Goal: Information Seeking & Learning: Compare options

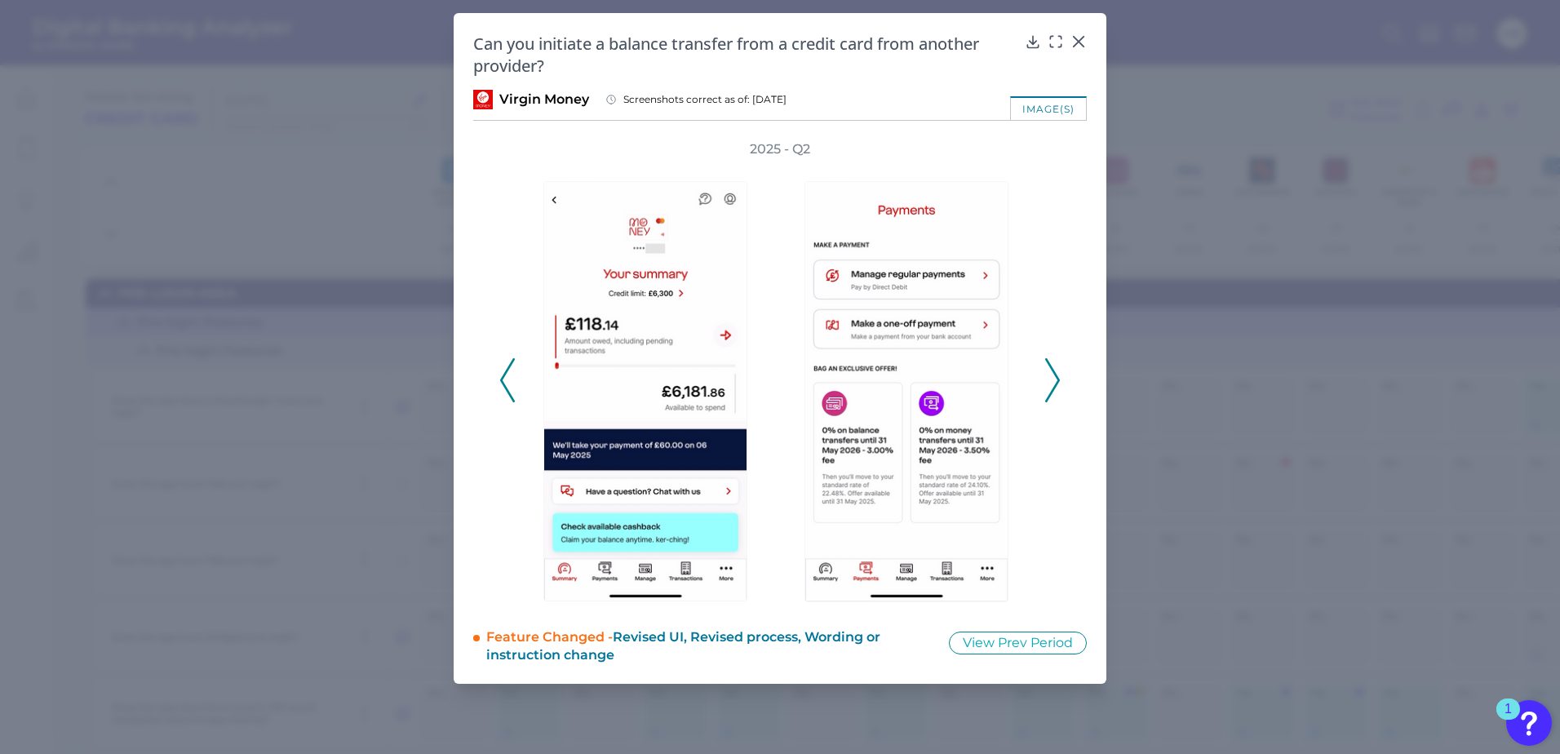
scroll to position [8804, 193]
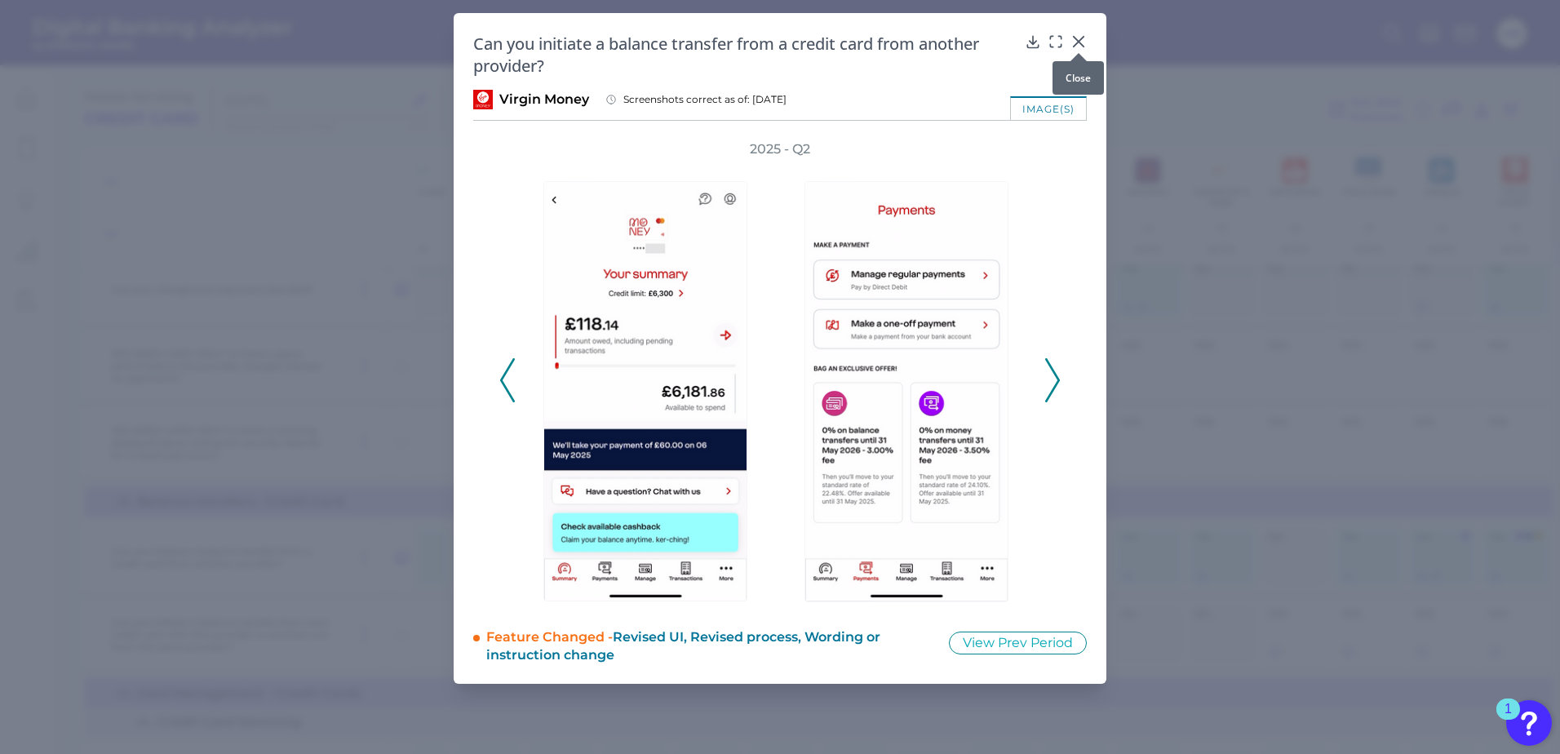
drag, startPoint x: 1075, startPoint y: 40, endPoint x: 1066, endPoint y: 41, distance: 9.0
click at [1075, 39] on icon at bounding box center [1079, 41] width 16 height 16
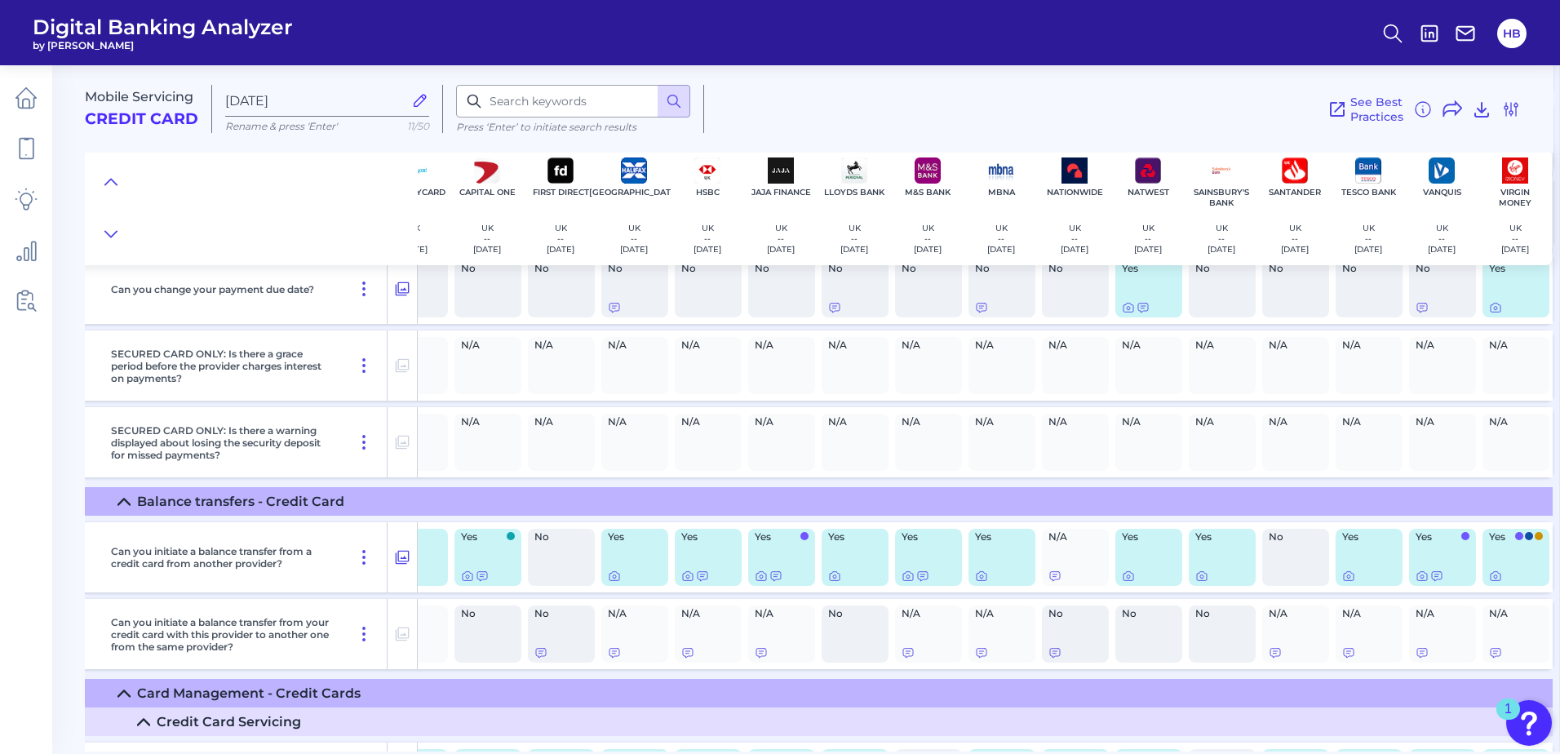
click at [419, 105] on icon at bounding box center [420, 100] width 18 height 18
click at [403, 105] on input "[DATE]" at bounding box center [314, 101] width 178 height 16
click at [1512, 113] on icon at bounding box center [1511, 110] width 20 height 20
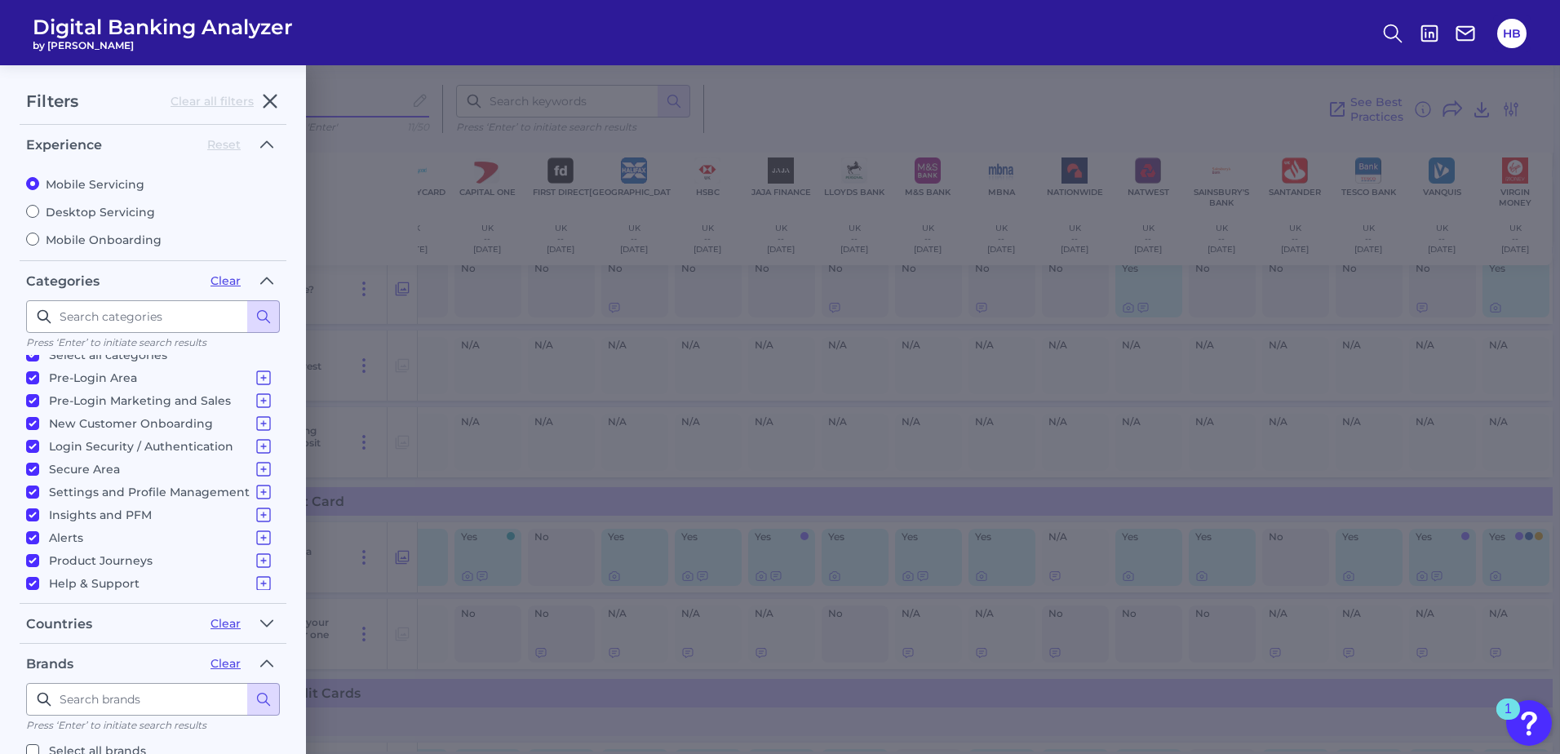
scroll to position [0, 0]
click at [29, 212] on input "Desktop Servicing" at bounding box center [32, 211] width 13 height 13
radio input "true"
radio input "false"
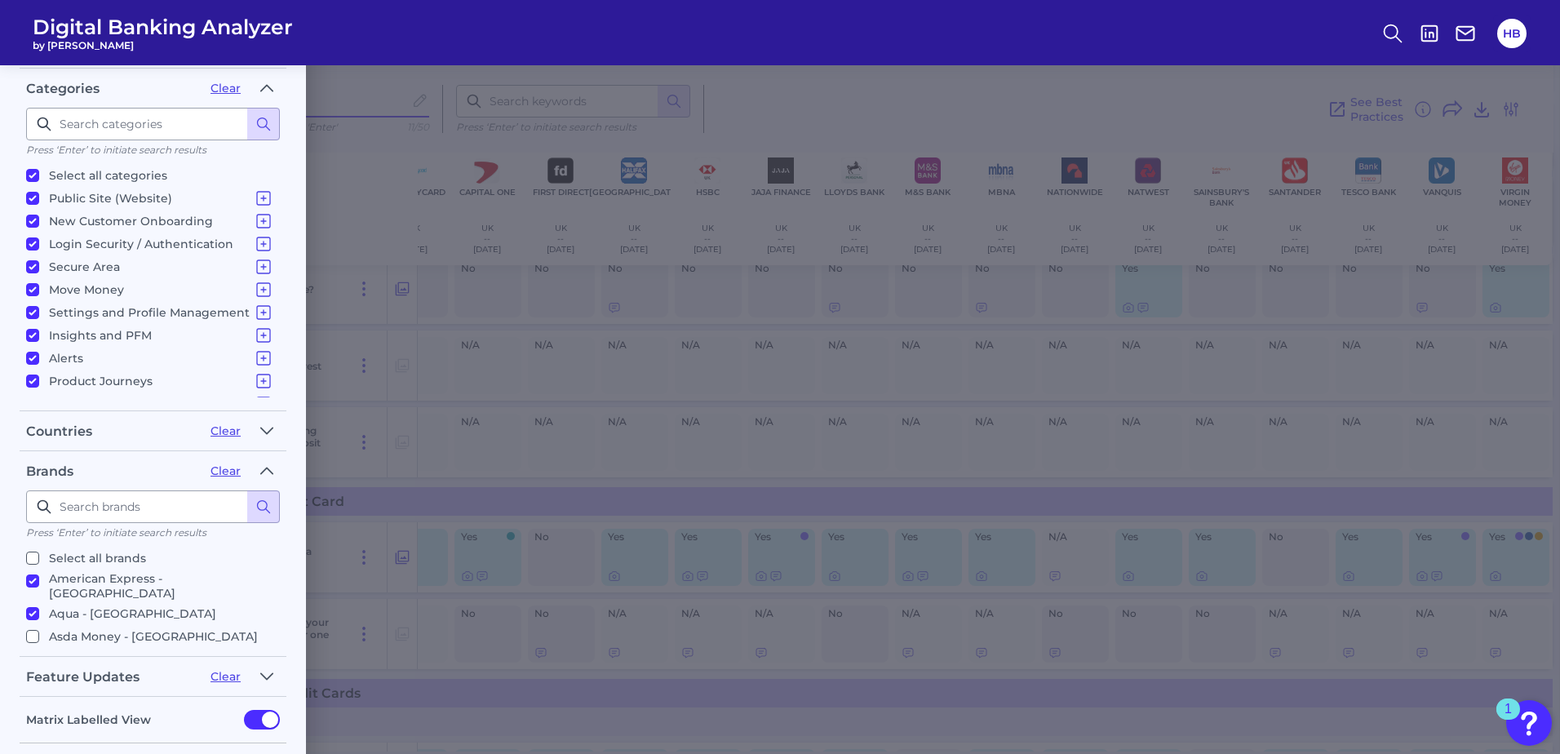
scroll to position [267, 0]
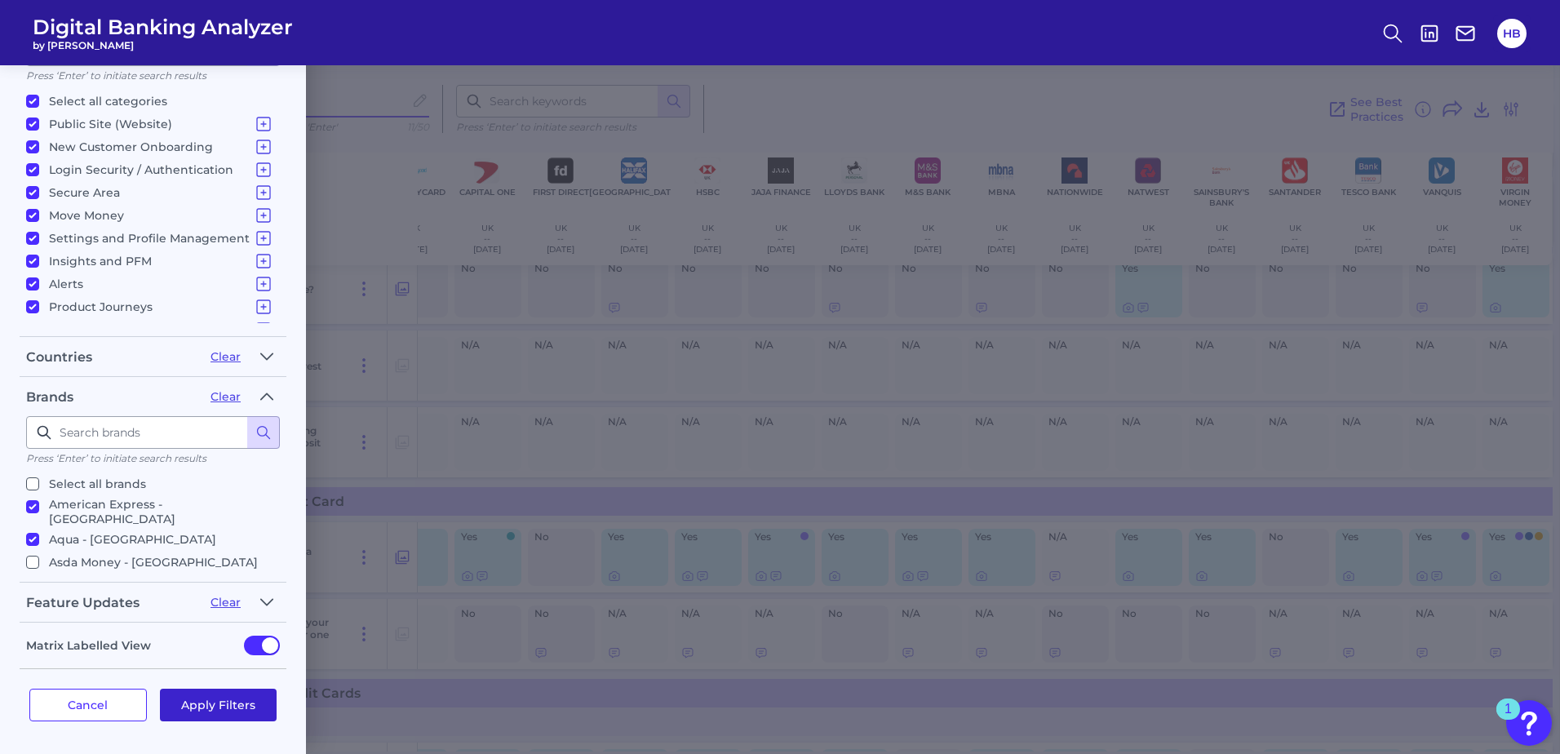
click at [251, 698] on button "Apply Filters" at bounding box center [218, 705] width 117 height 33
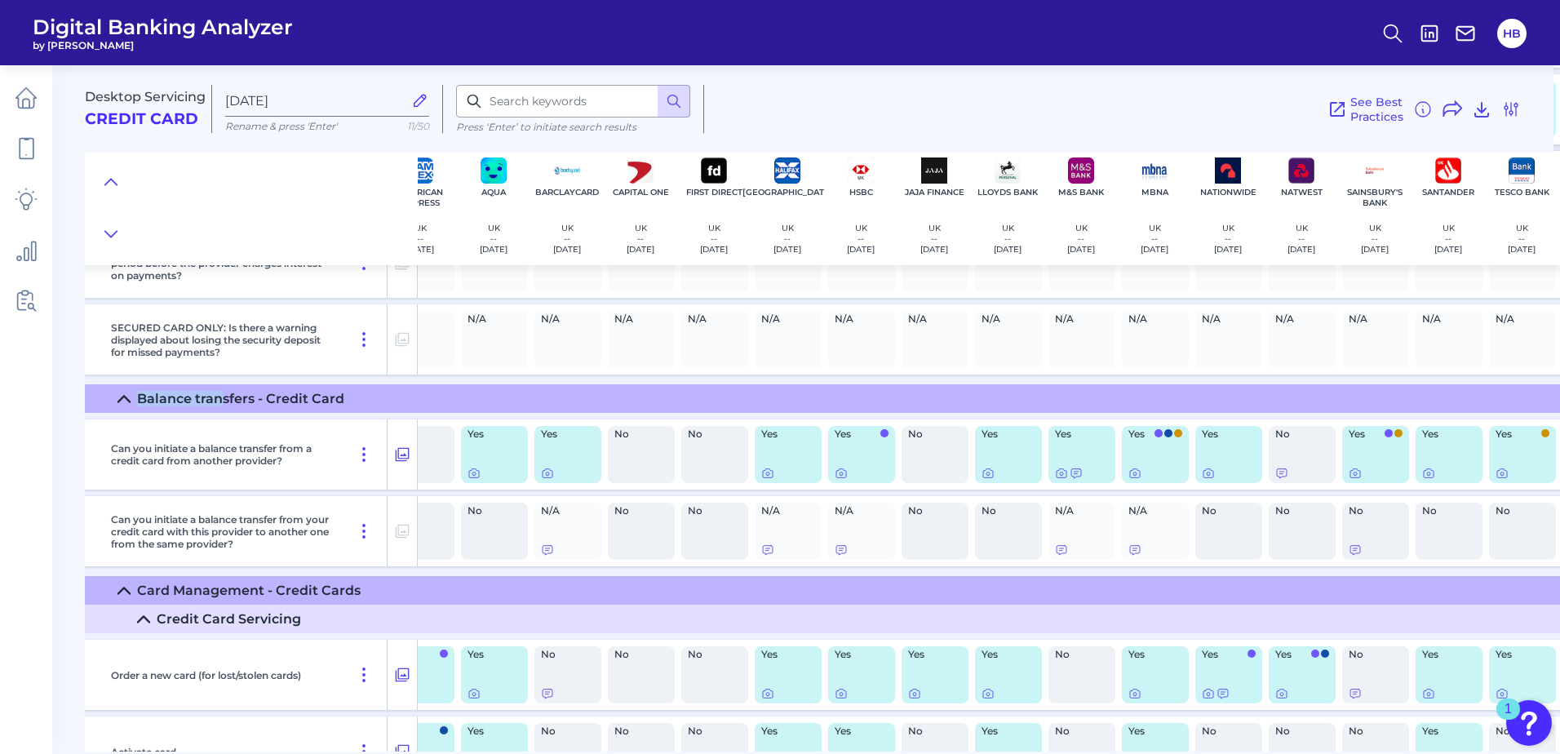
scroll to position [8380, 0]
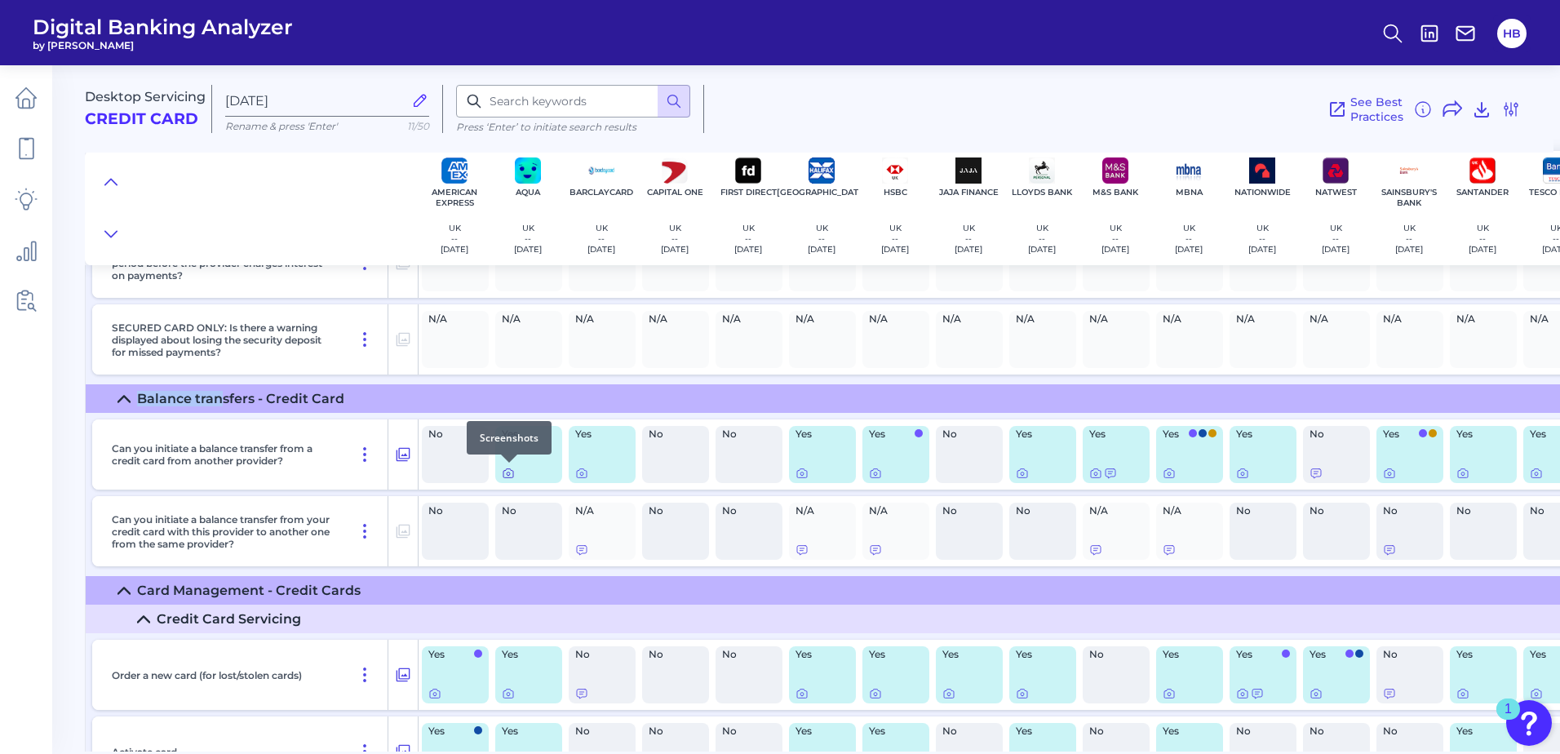
click at [511, 471] on icon at bounding box center [508, 473] width 13 height 13
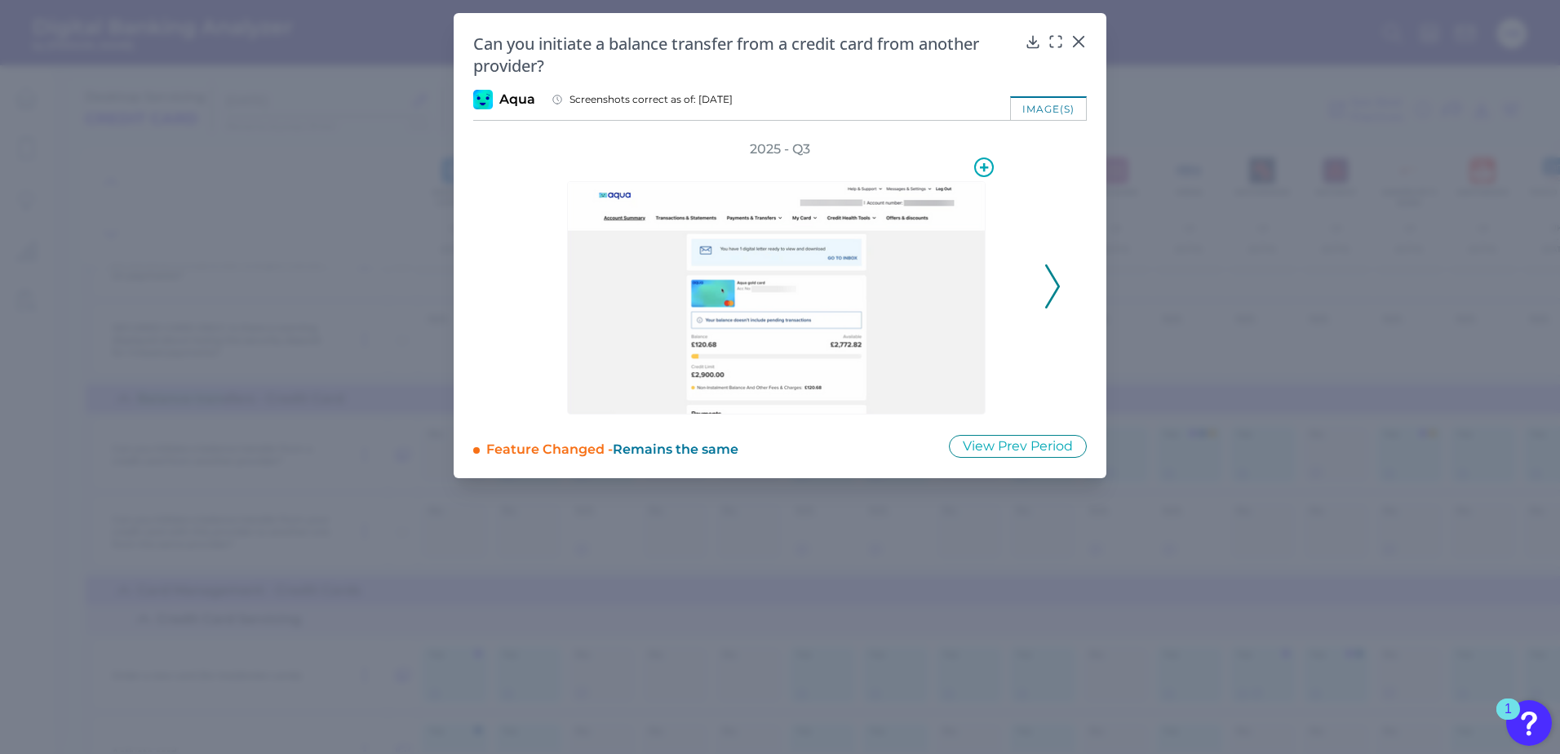
click at [832, 313] on img at bounding box center [776, 297] width 419 height 233
click at [1053, 285] on icon at bounding box center [1052, 286] width 15 height 44
drag, startPoint x: 1054, startPoint y: 41, endPoint x: 1036, endPoint y: 94, distance: 56.0
click at [1055, 40] on icon at bounding box center [1056, 41] width 16 height 16
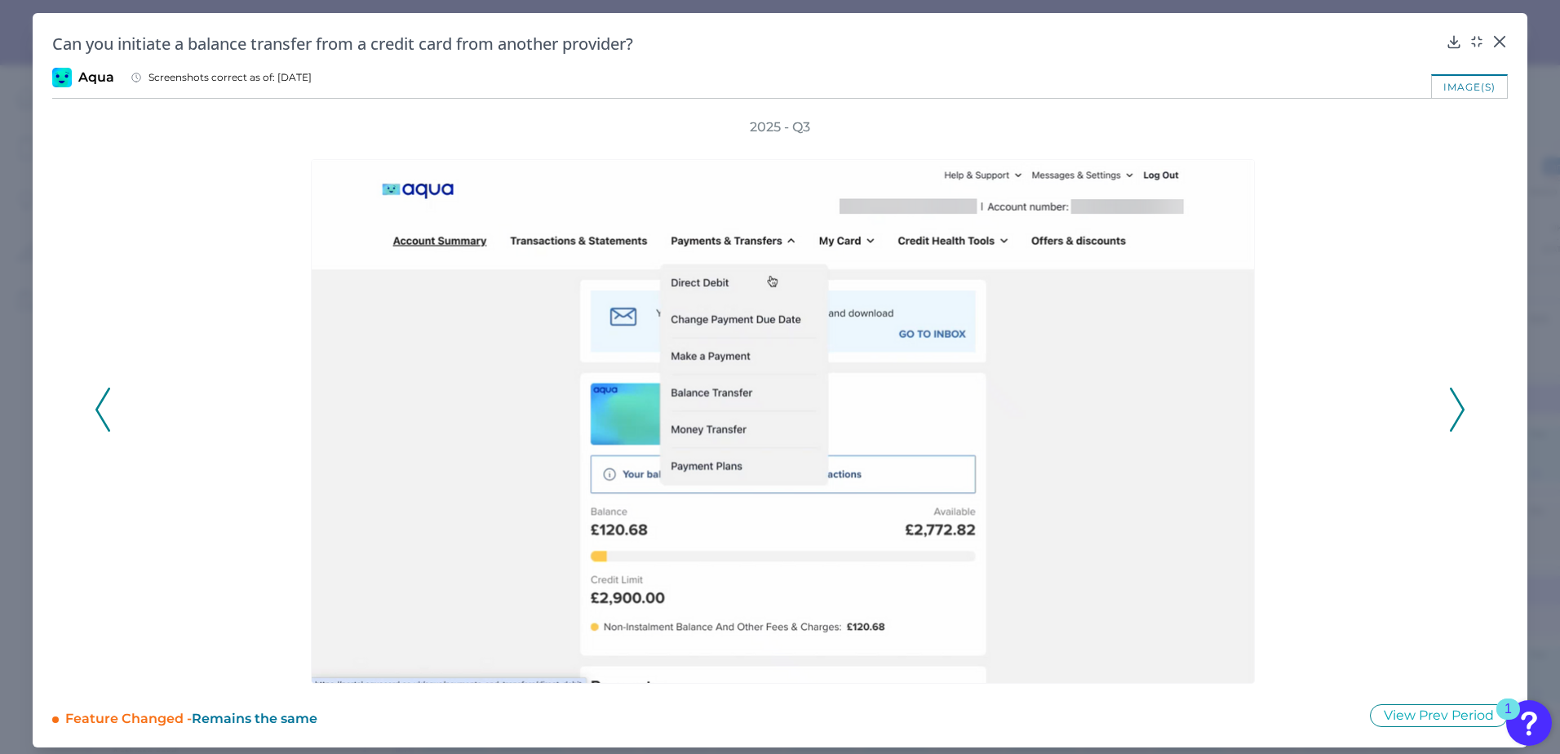
click at [1450, 407] on icon at bounding box center [1457, 410] width 15 height 44
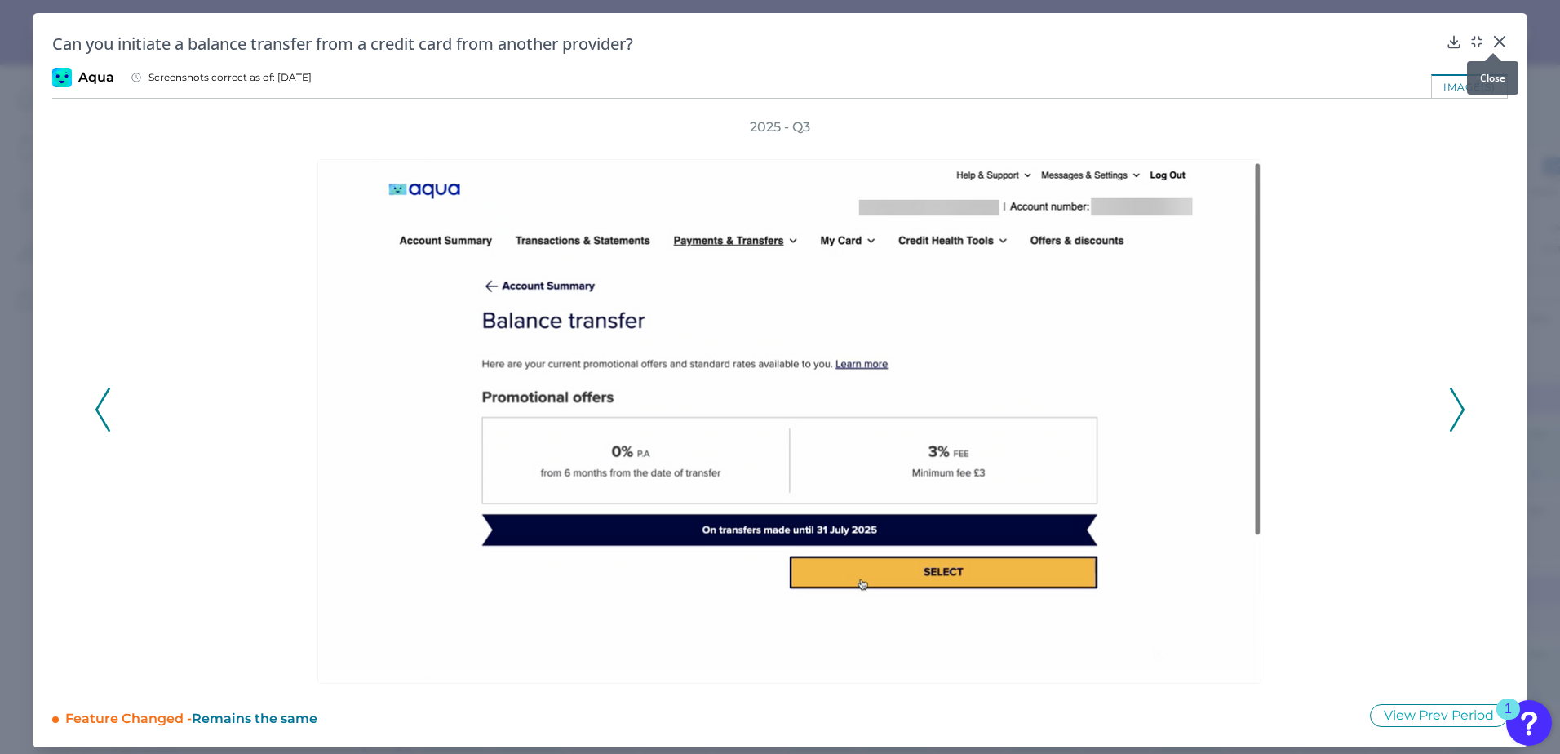
click at [1492, 33] on icon at bounding box center [1500, 41] width 16 height 16
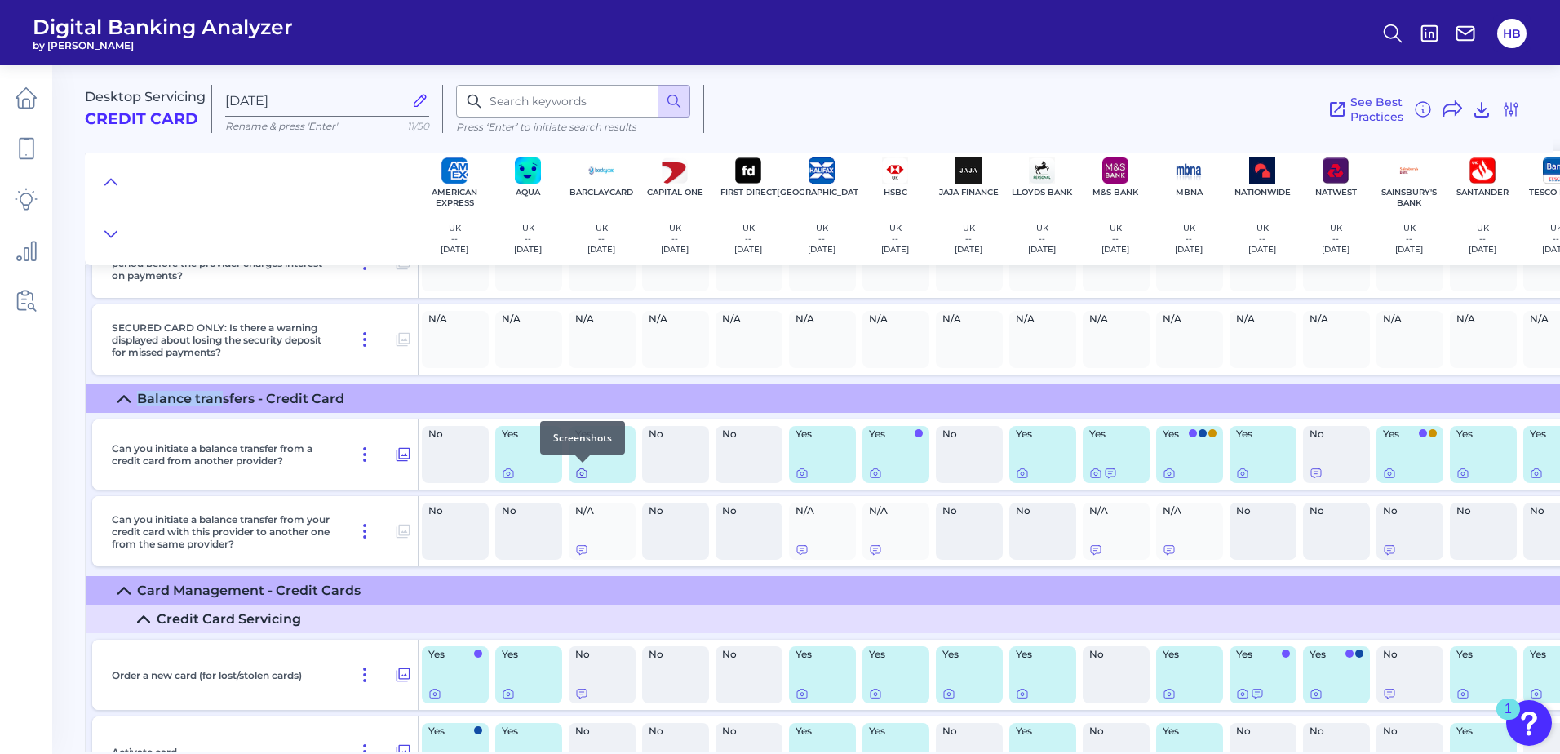
click at [581, 475] on icon at bounding box center [581, 473] width 3 height 3
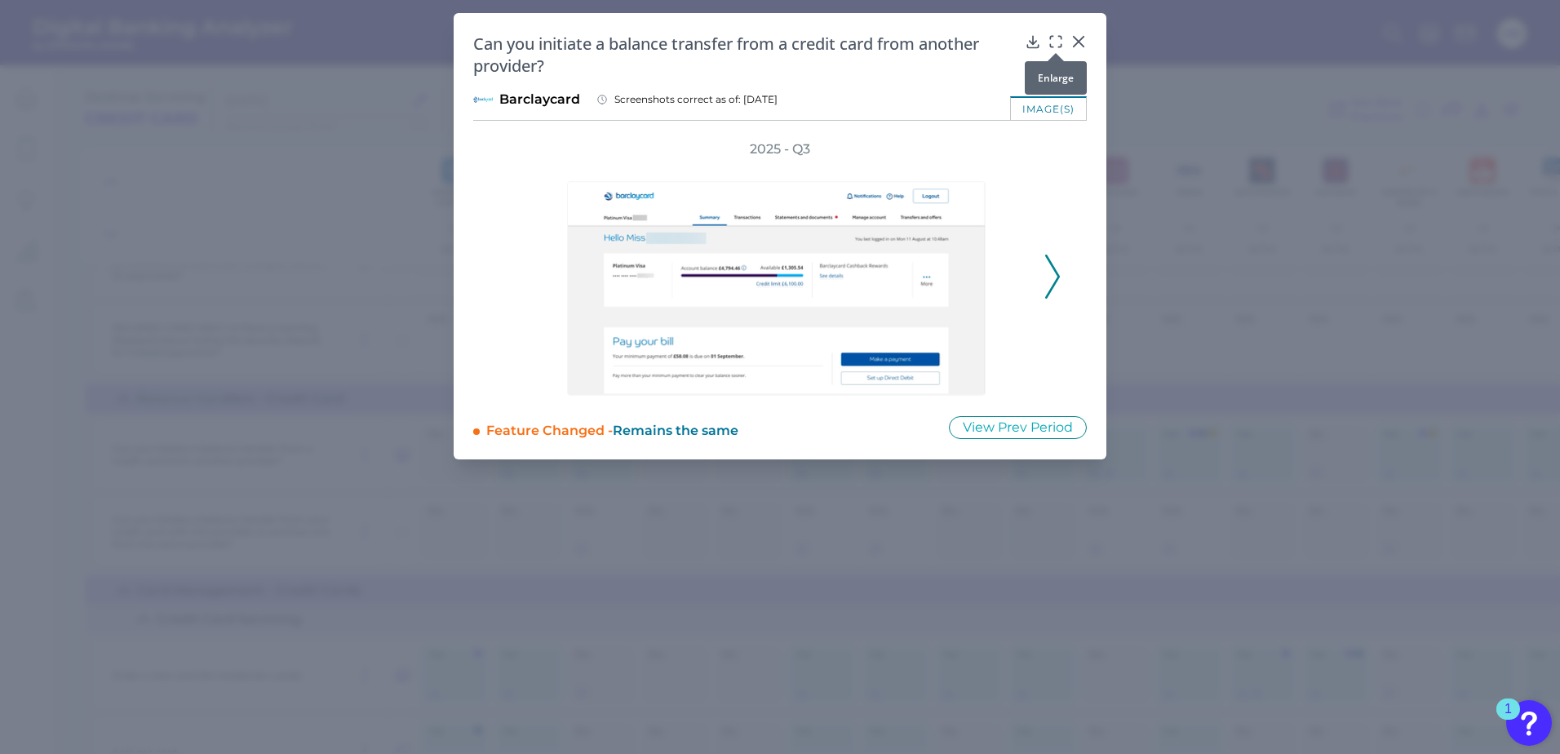
click at [1057, 38] on icon at bounding box center [1056, 41] width 16 height 16
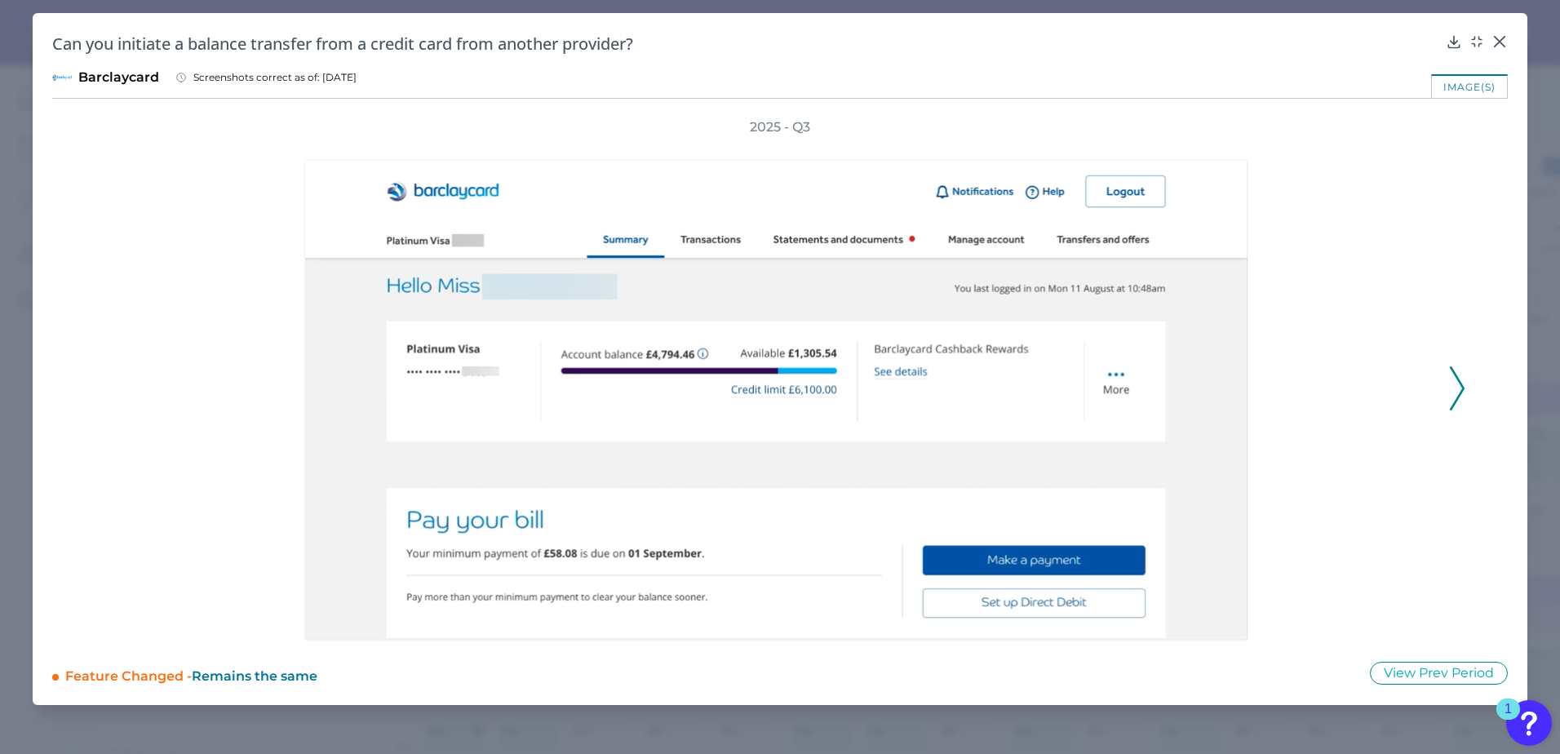
click at [1463, 384] on icon at bounding box center [1457, 388] width 15 height 44
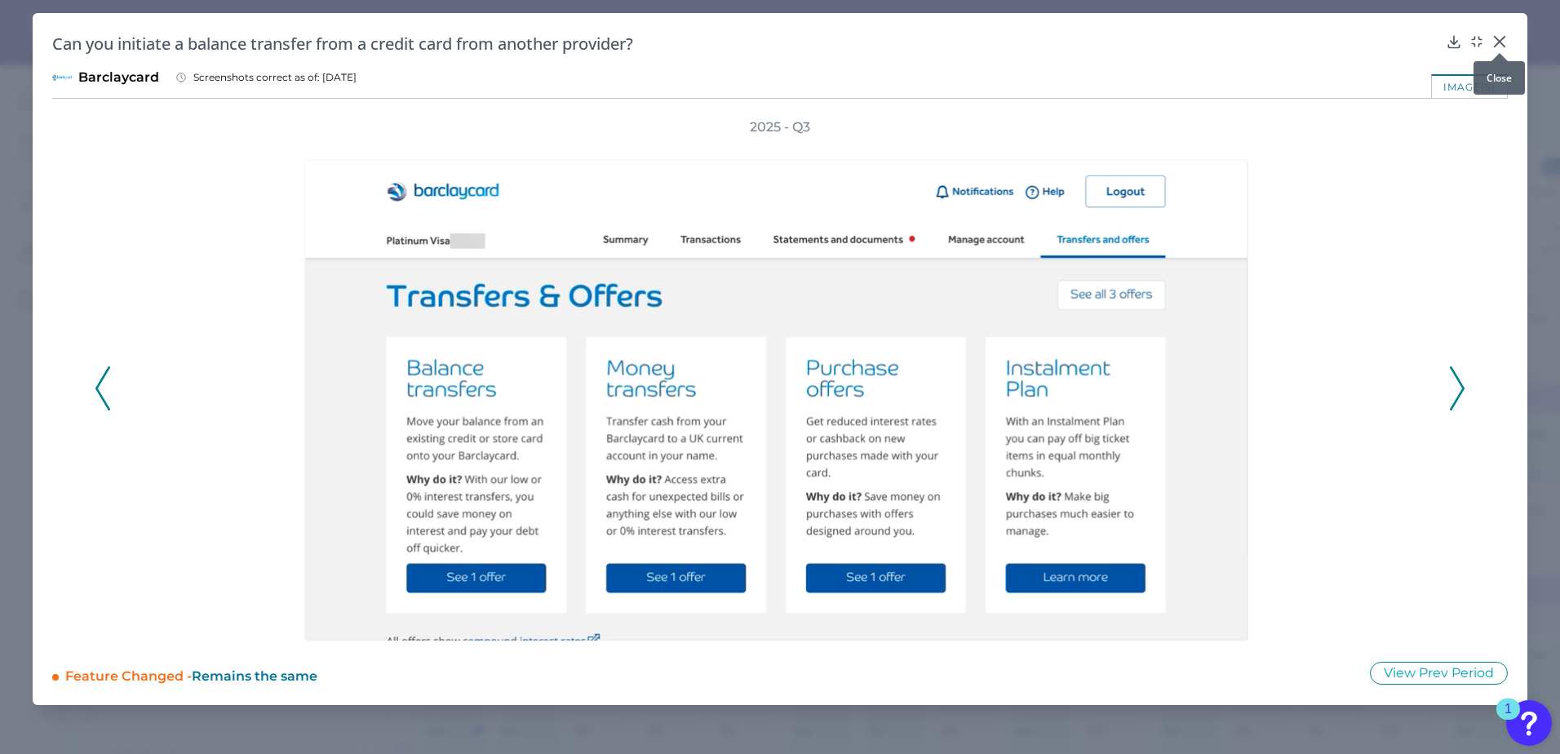
click at [1496, 36] on icon at bounding box center [1500, 41] width 16 height 16
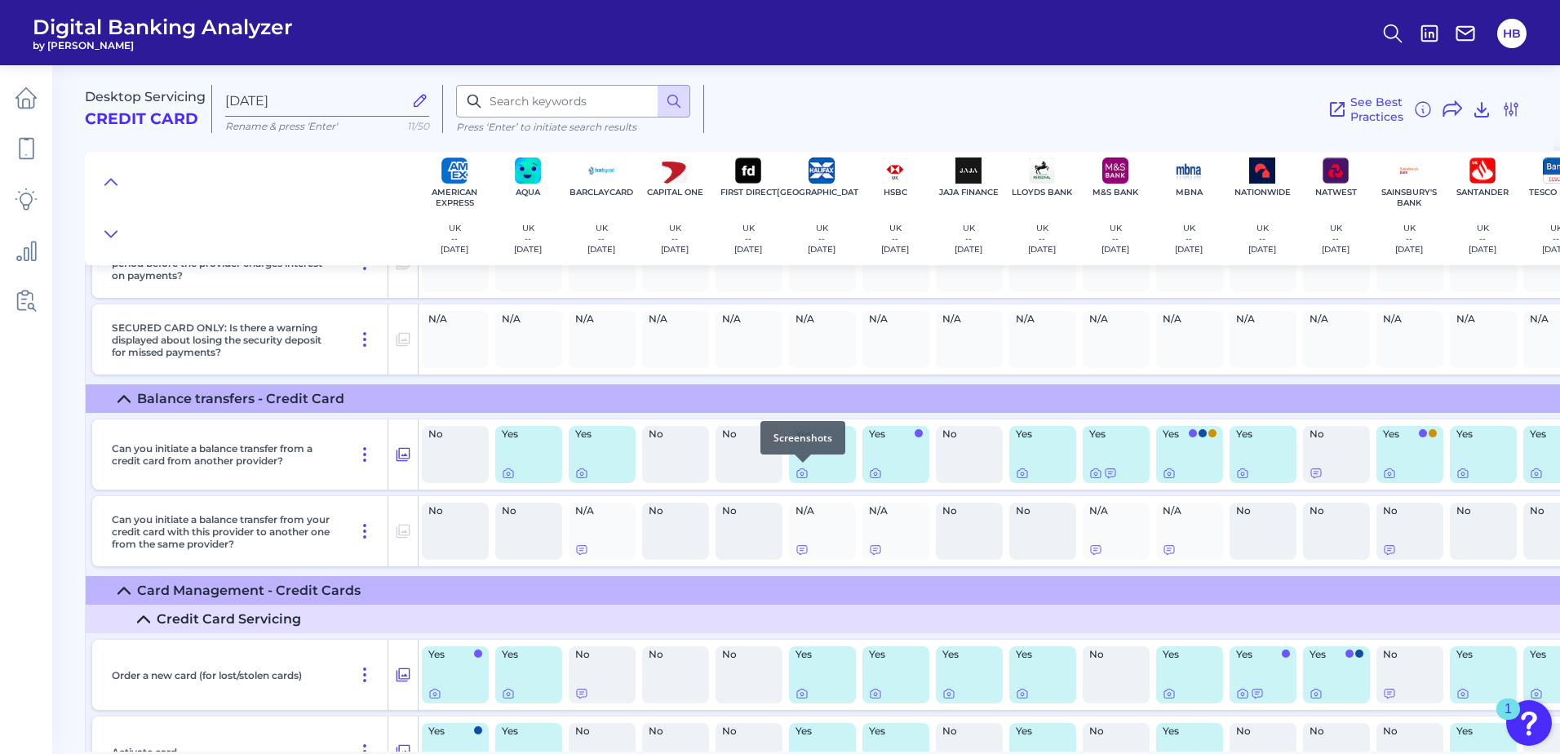
click at [799, 469] on div at bounding box center [803, 462] width 16 height 16
click at [800, 474] on icon at bounding box center [801, 473] width 3 height 3
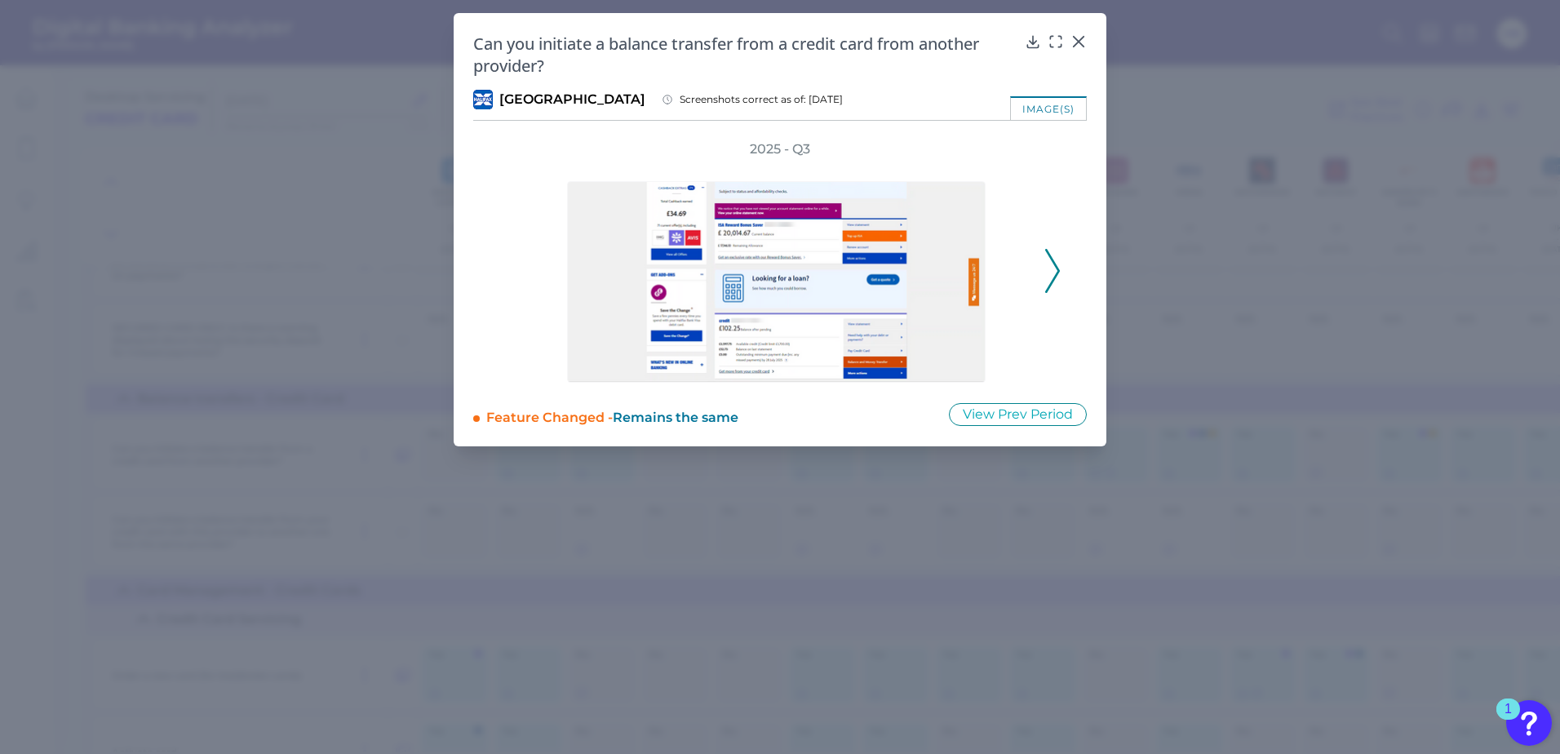
click at [1057, 42] on icon at bounding box center [1056, 41] width 16 height 16
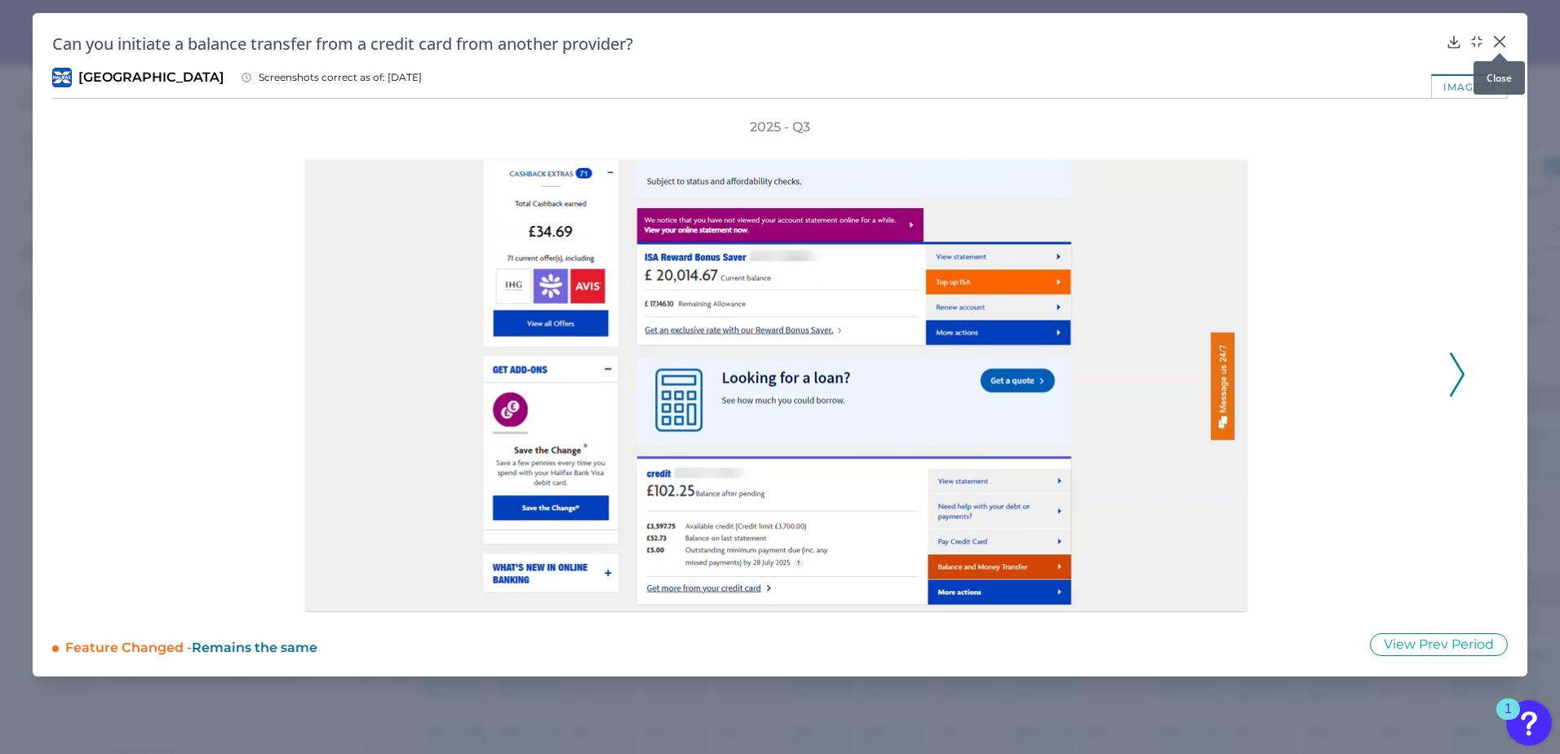
click at [1496, 47] on div at bounding box center [1500, 53] width 16 height 16
click at [1496, 42] on icon at bounding box center [1500, 41] width 16 height 16
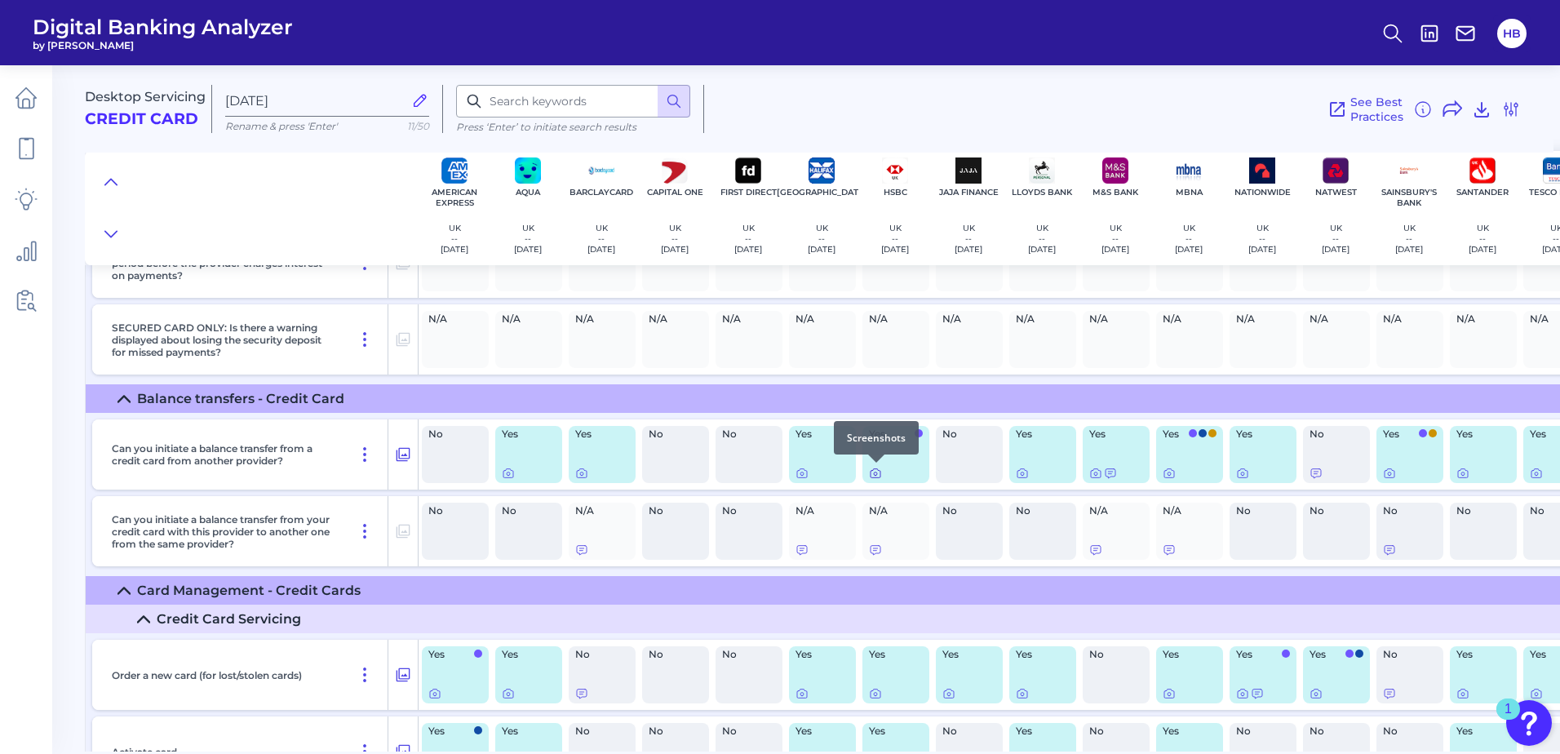
click at [875, 474] on icon at bounding box center [875, 473] width 13 height 13
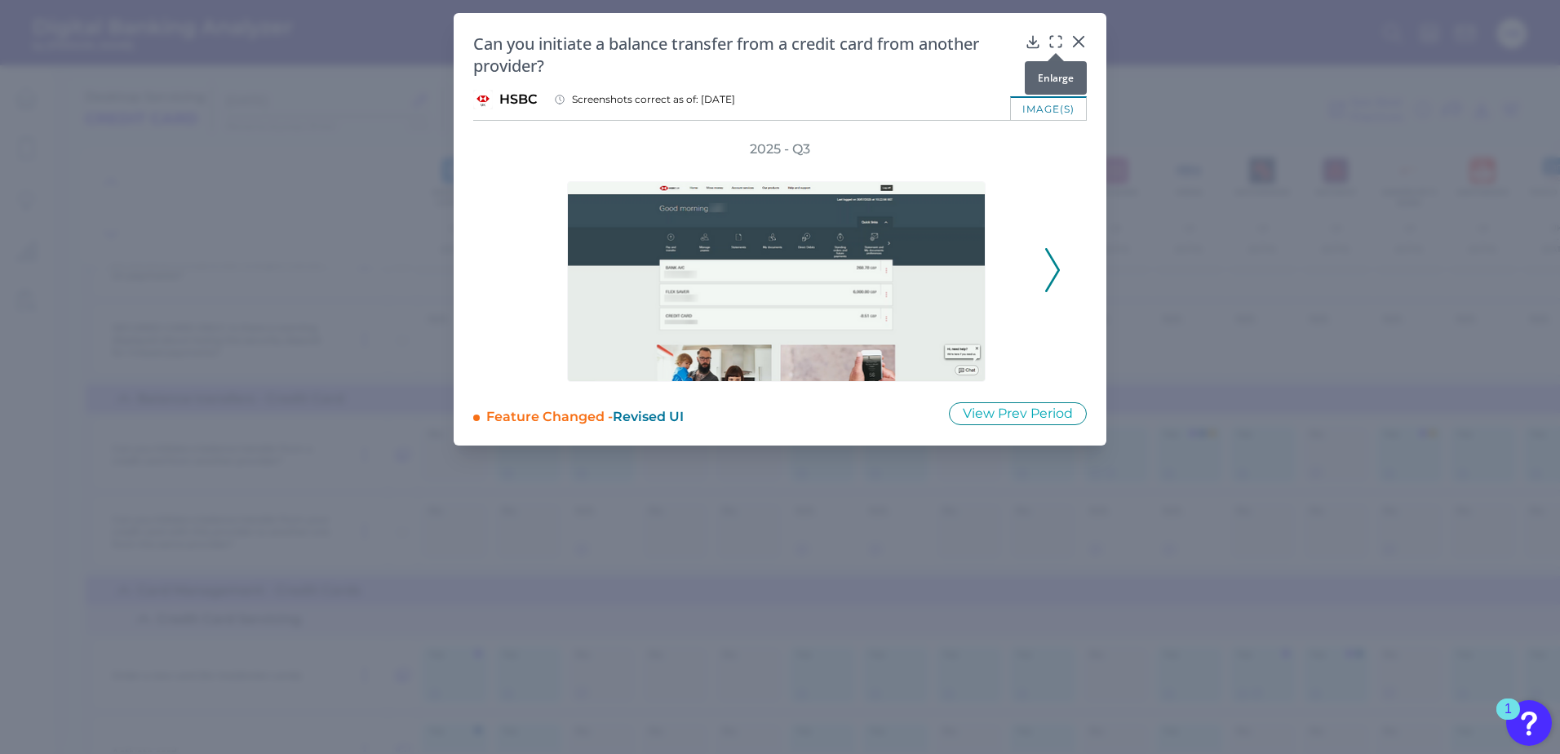
click at [1053, 42] on icon at bounding box center [1056, 41] width 16 height 16
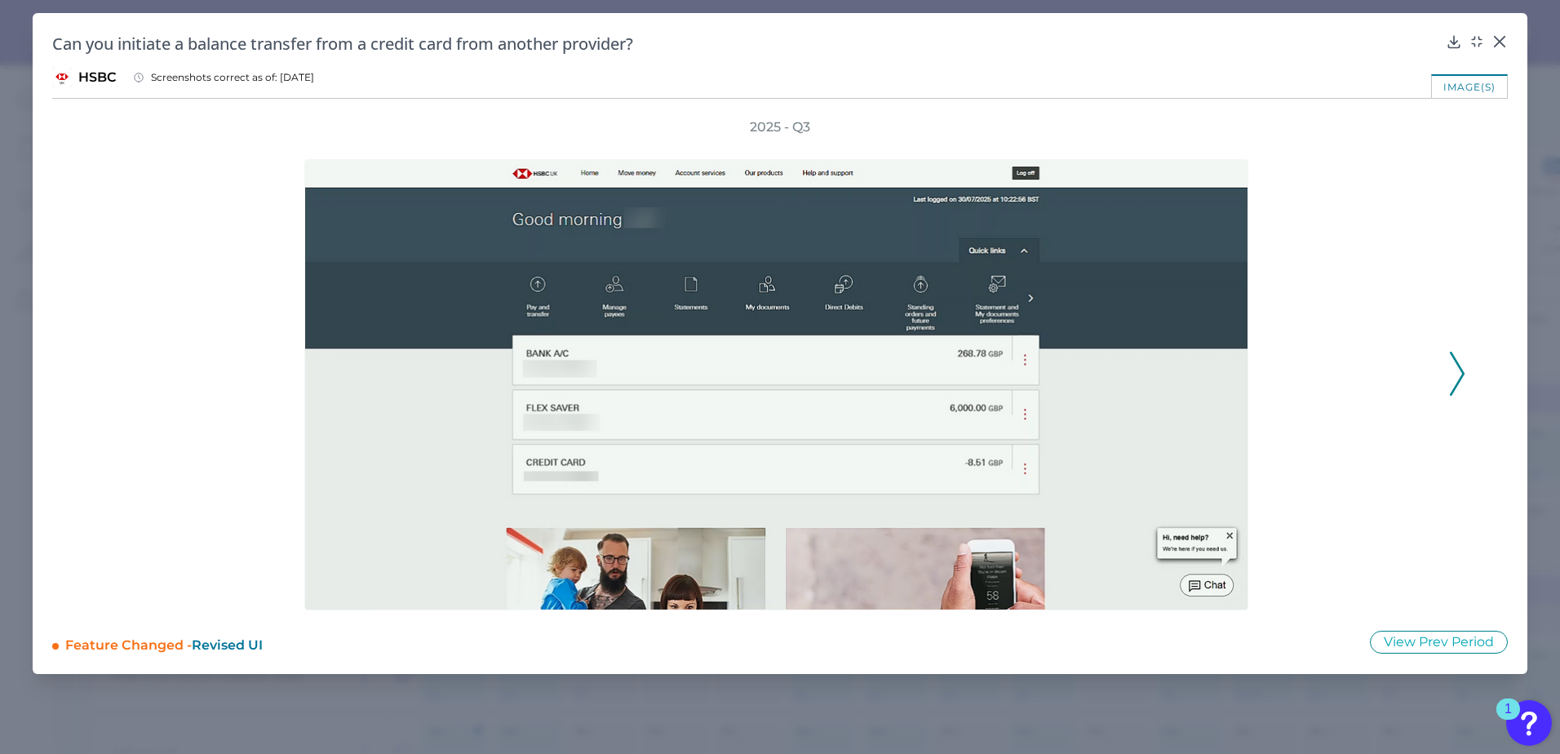
click at [1463, 370] on icon at bounding box center [1457, 374] width 15 height 44
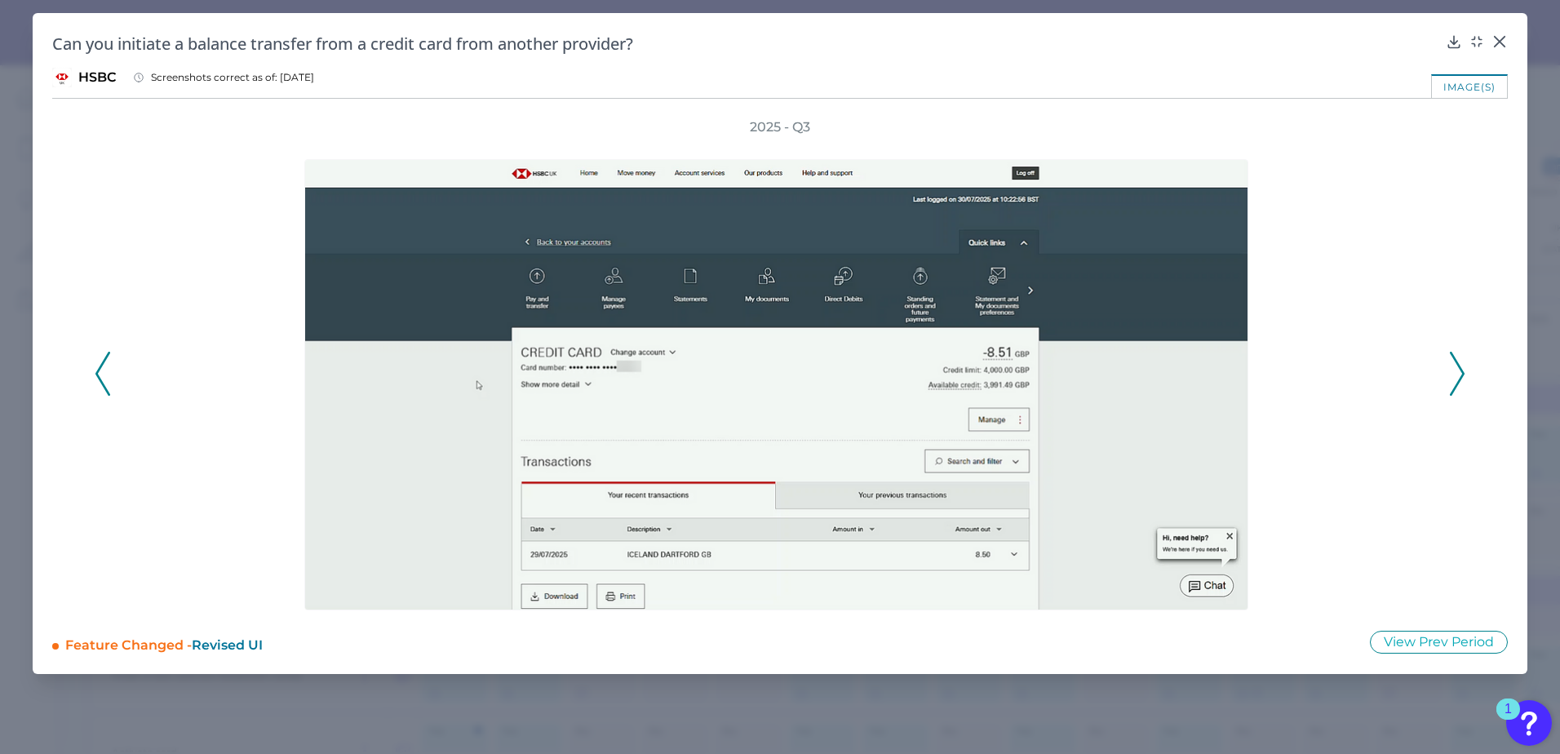
click at [1460, 363] on icon at bounding box center [1457, 374] width 15 height 44
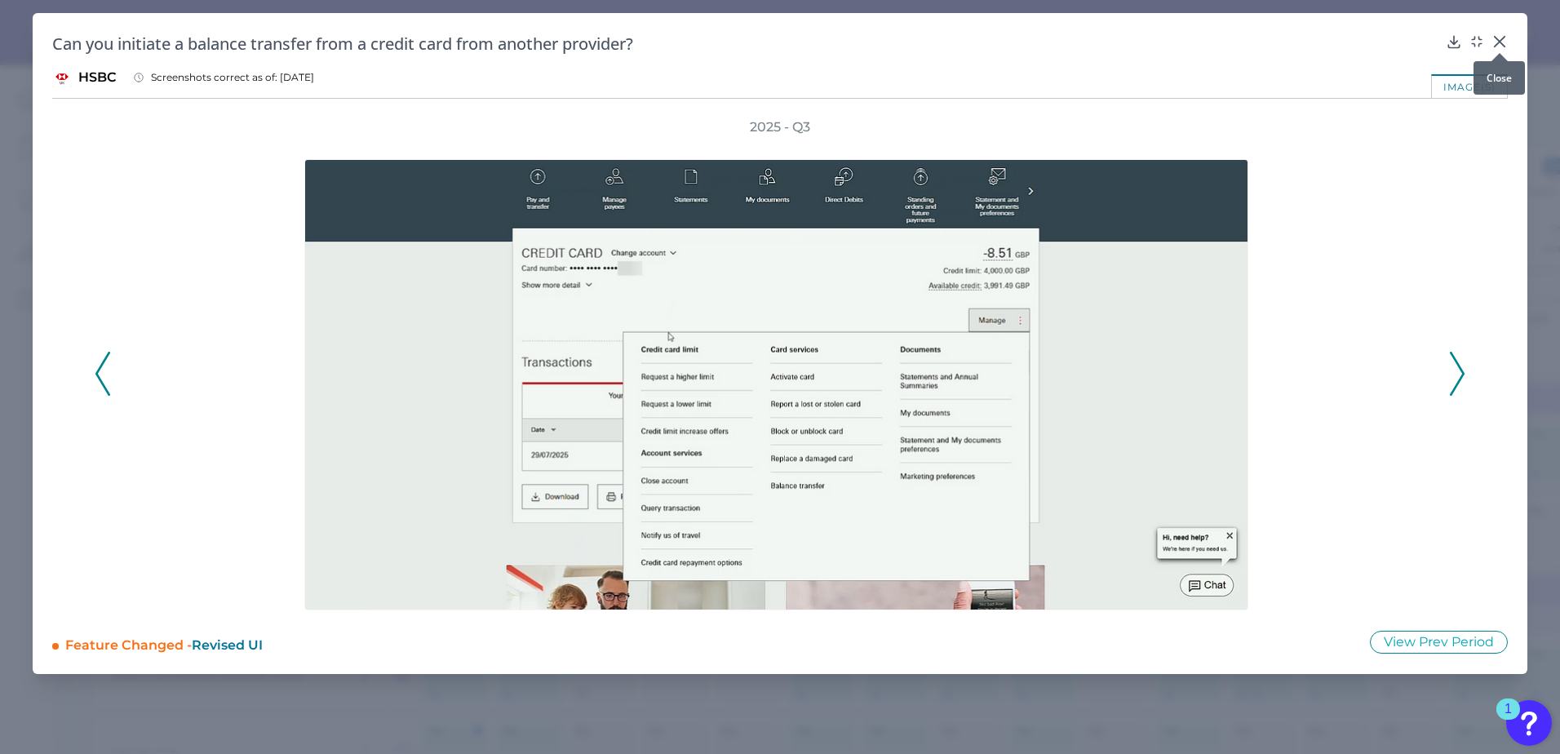
click at [1501, 42] on icon at bounding box center [1500, 41] width 16 height 16
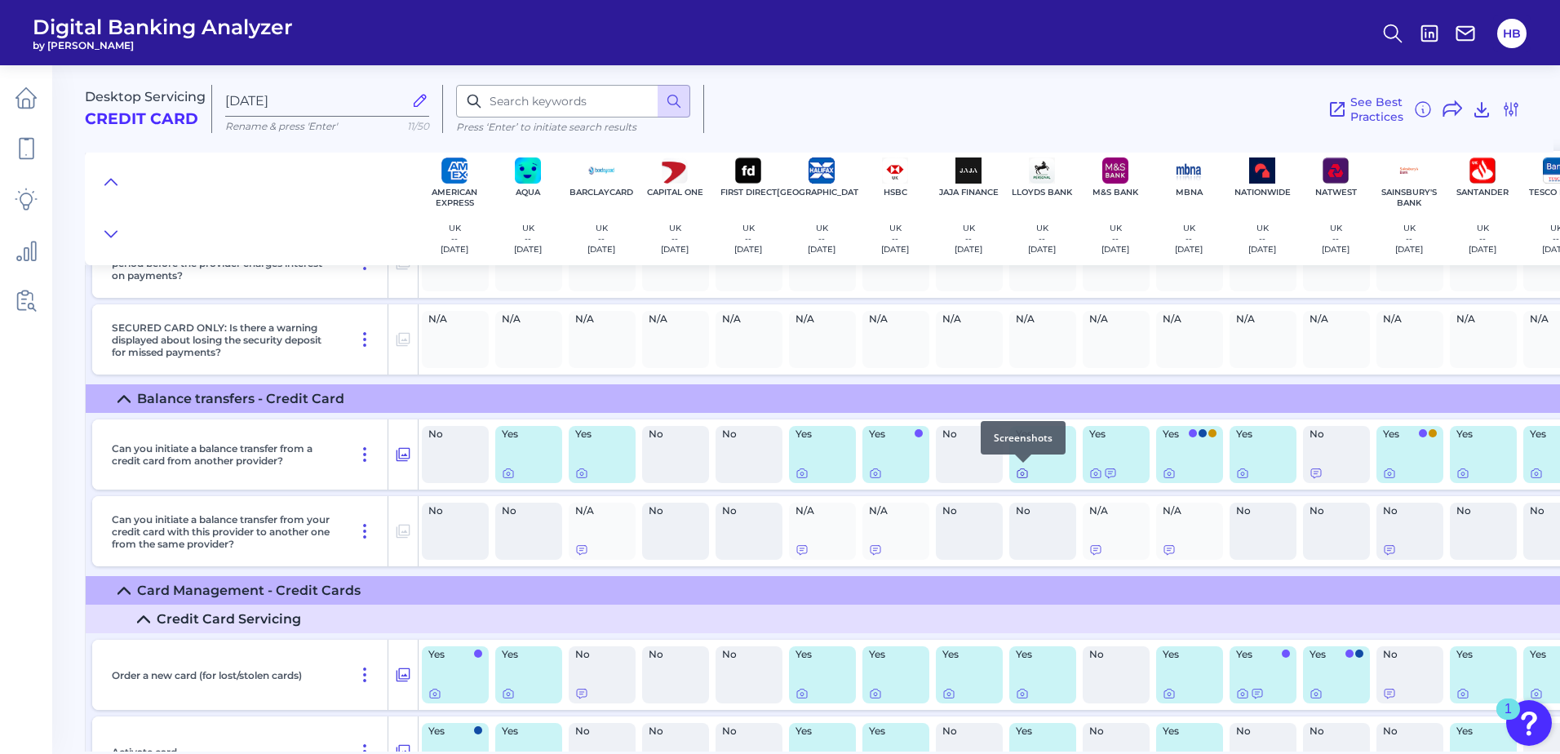
click at [1022, 473] on icon at bounding box center [1022, 473] width 13 height 13
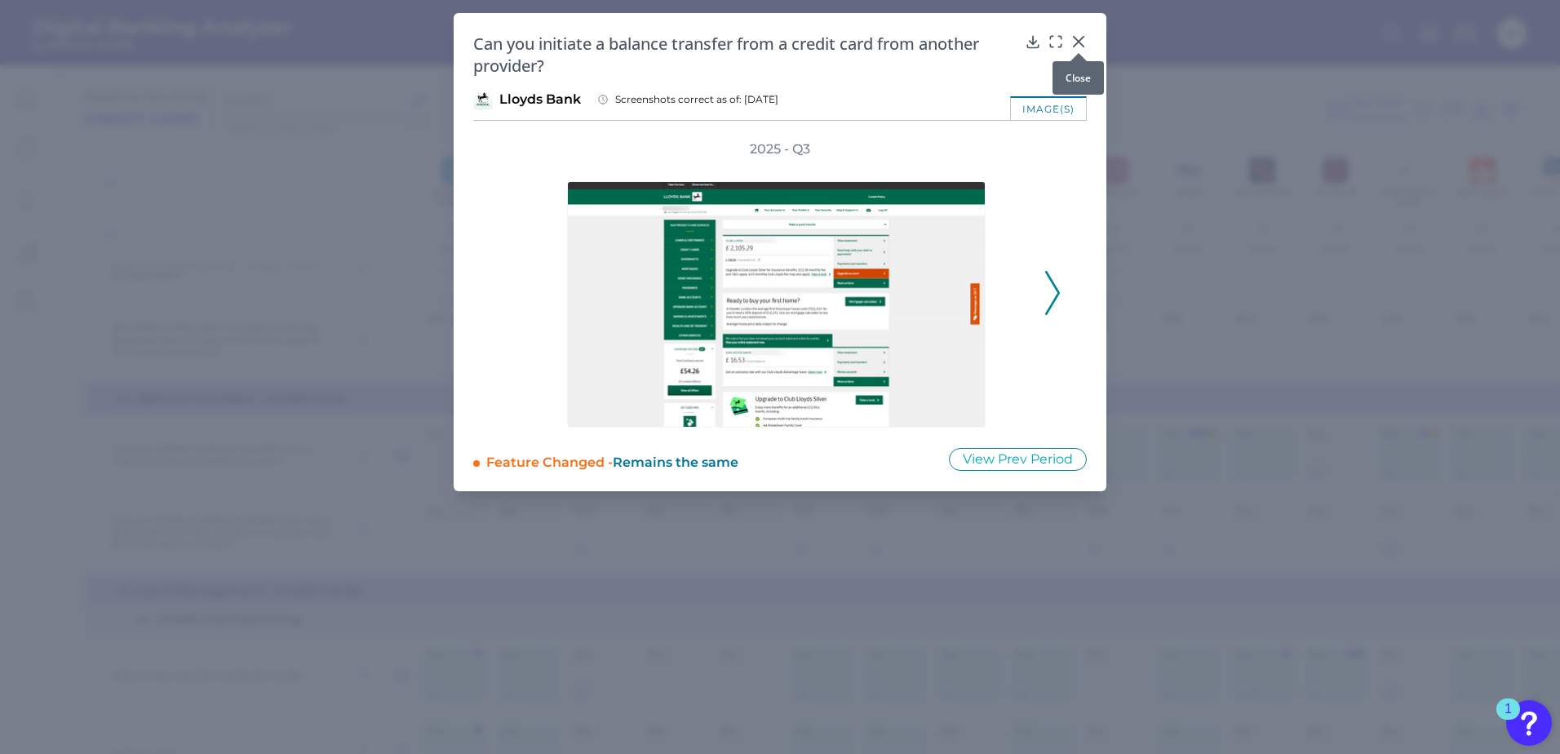
click at [1081, 39] on icon at bounding box center [1079, 42] width 10 height 10
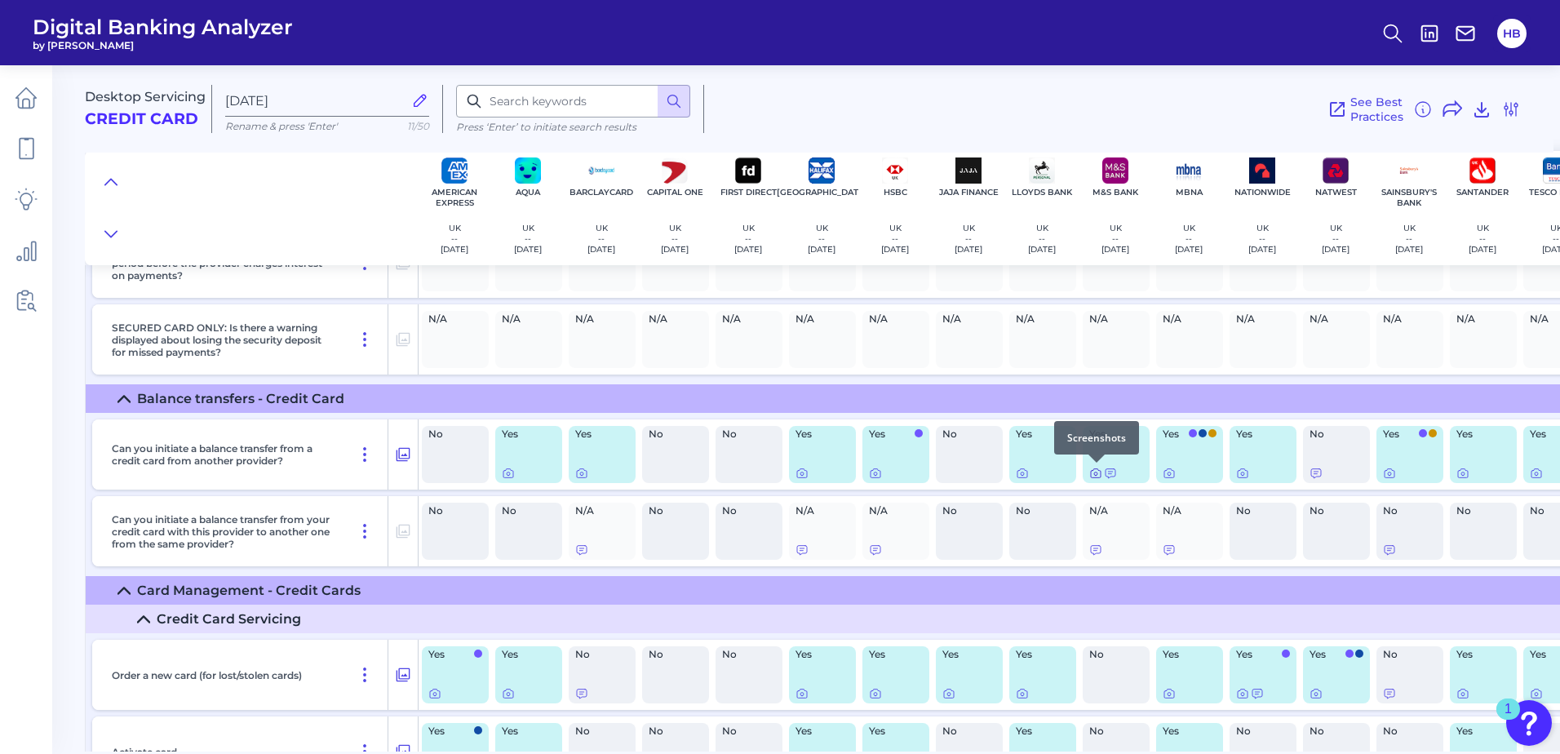
click at [1097, 473] on icon at bounding box center [1095, 473] width 13 height 13
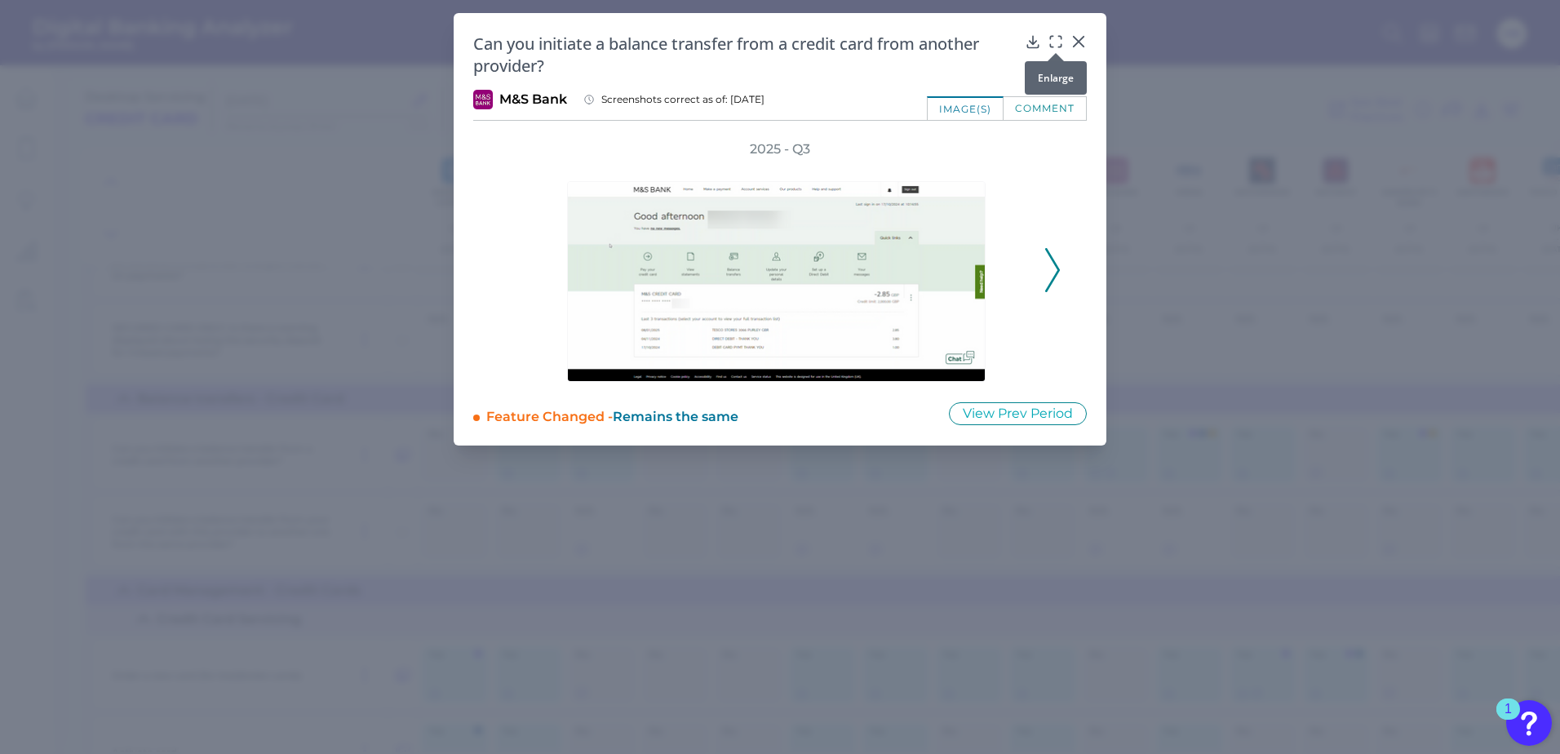
click at [1052, 43] on icon at bounding box center [1056, 41] width 16 height 16
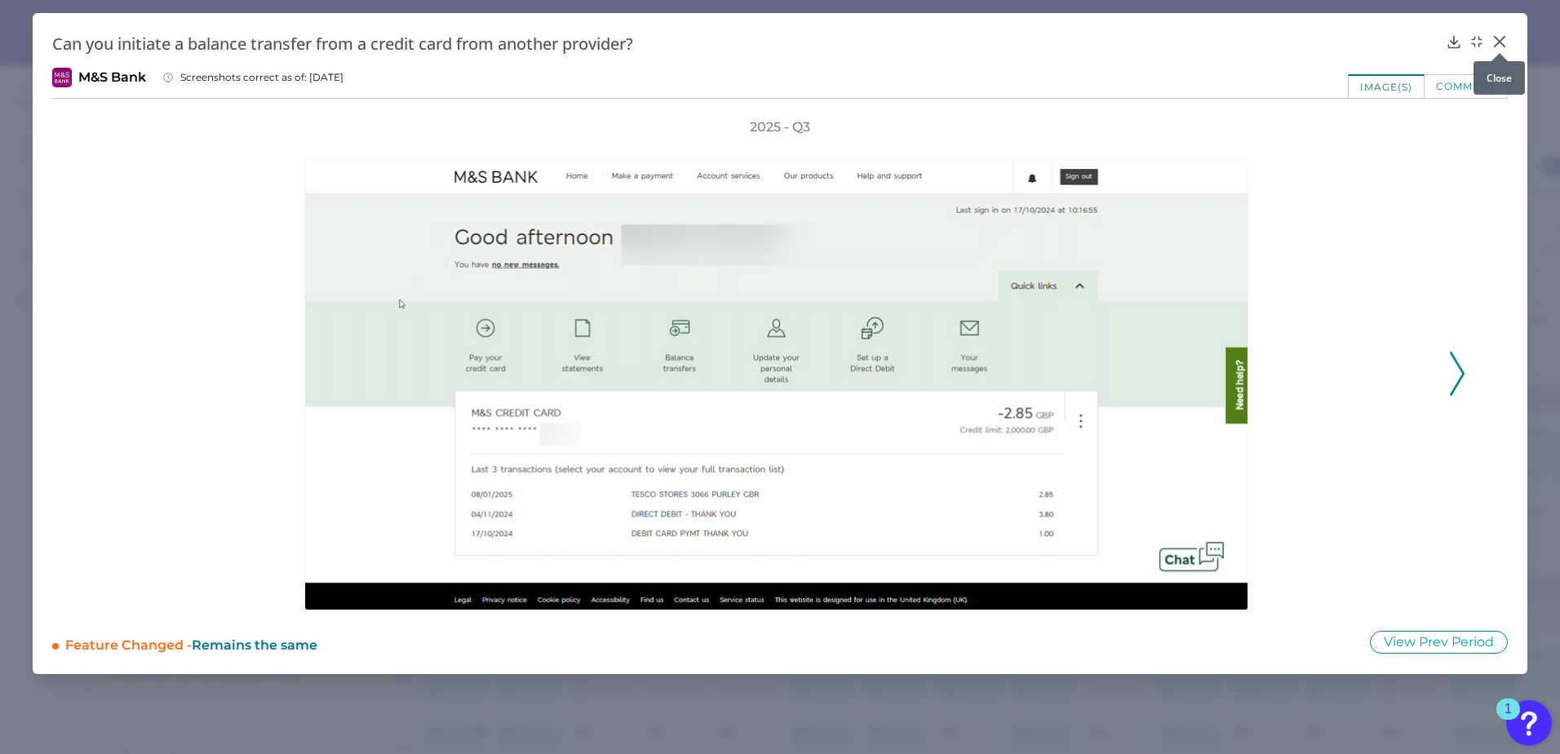
click at [1499, 38] on icon at bounding box center [1500, 41] width 16 height 16
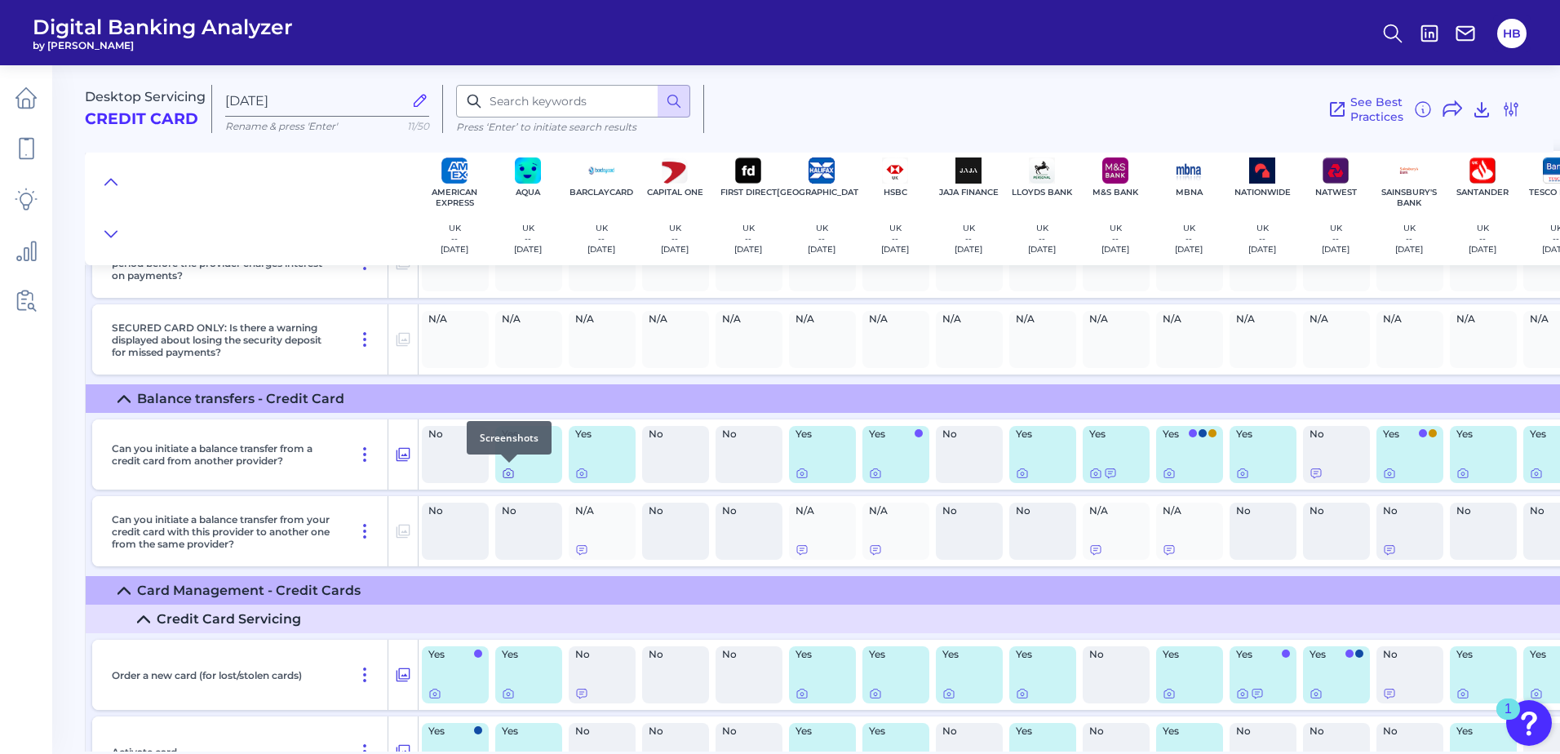
click at [508, 471] on icon at bounding box center [508, 473] width 13 height 13
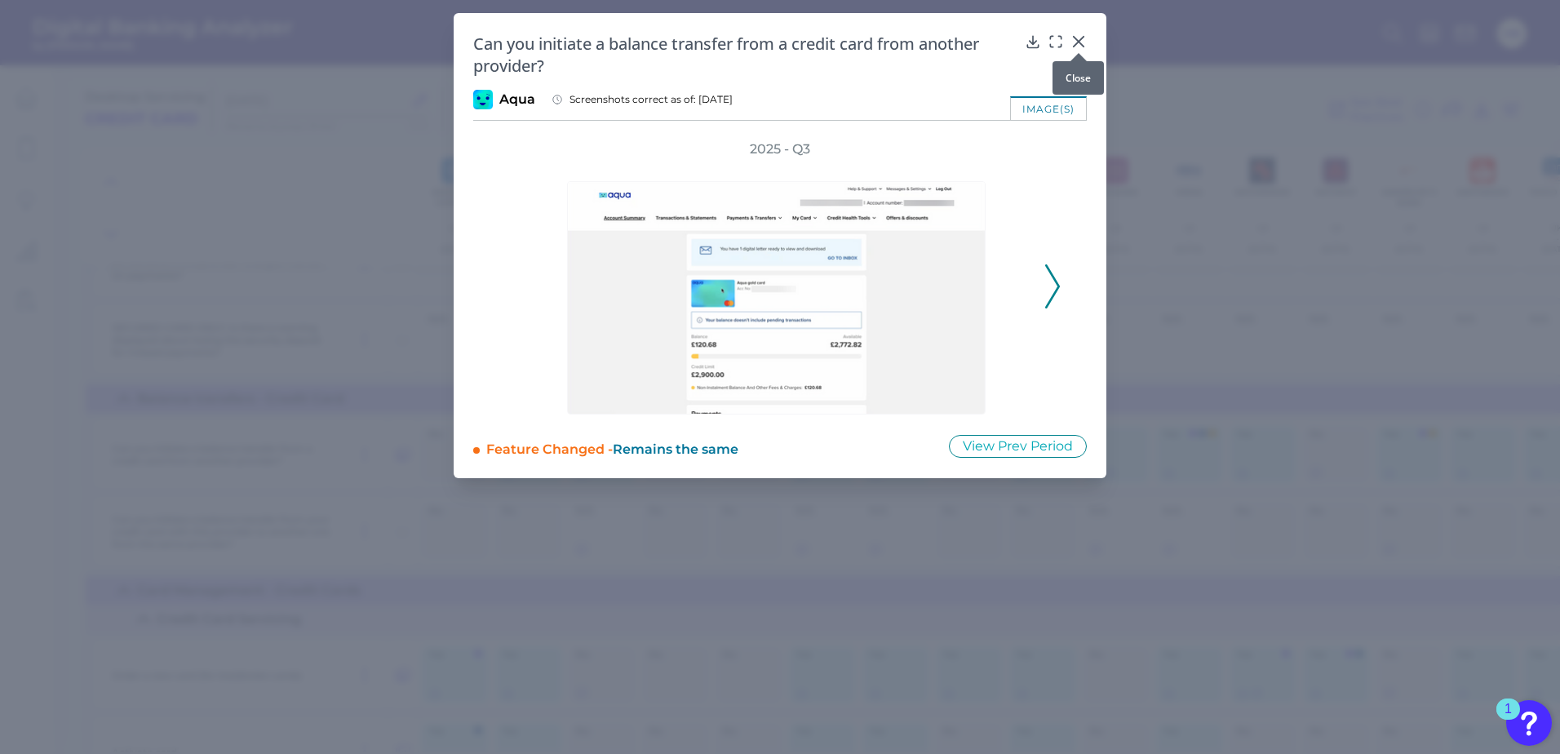
click at [1082, 42] on icon at bounding box center [1079, 41] width 16 height 16
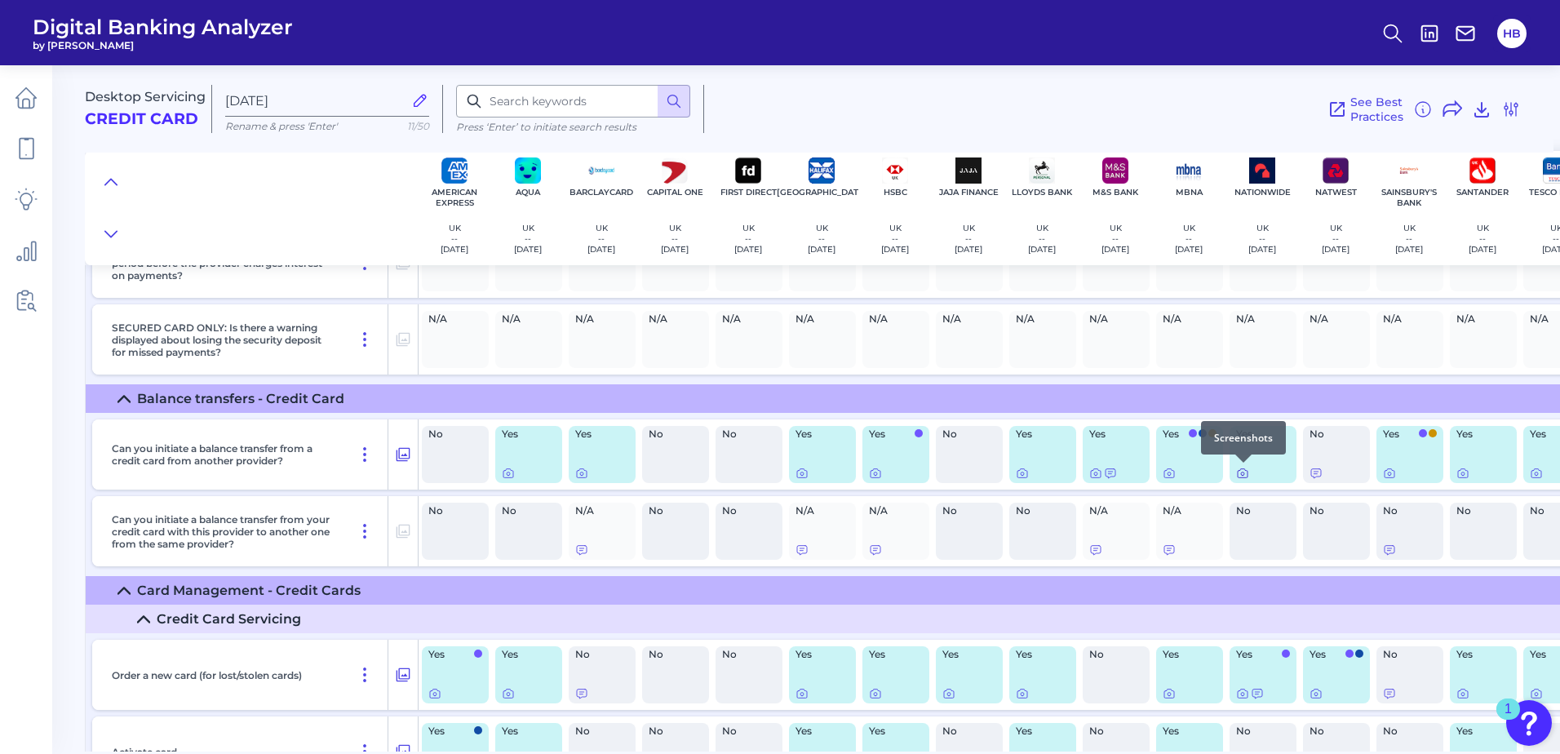
click at [1242, 472] on icon at bounding box center [1242, 473] width 13 height 13
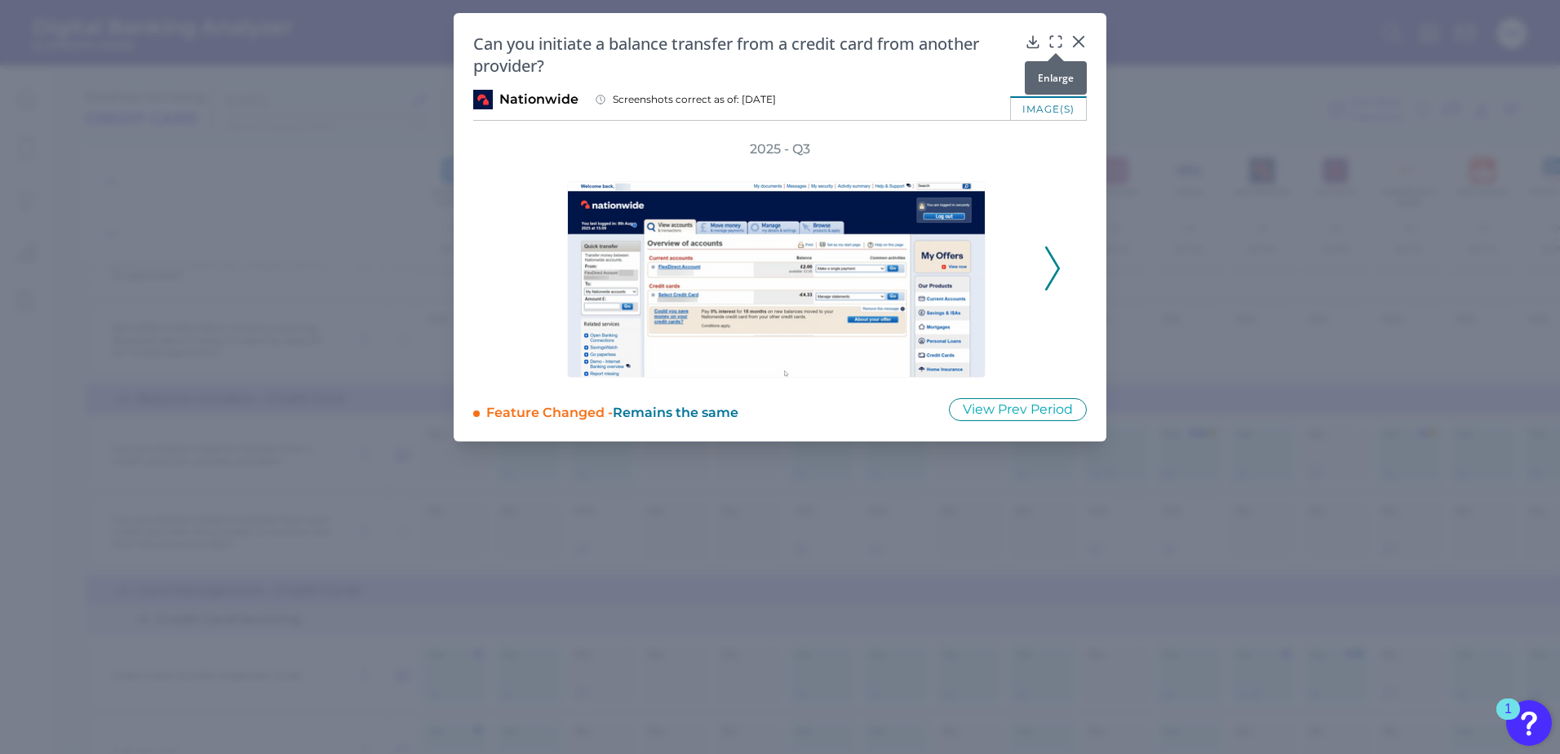
click at [1057, 43] on icon at bounding box center [1056, 41] width 16 height 16
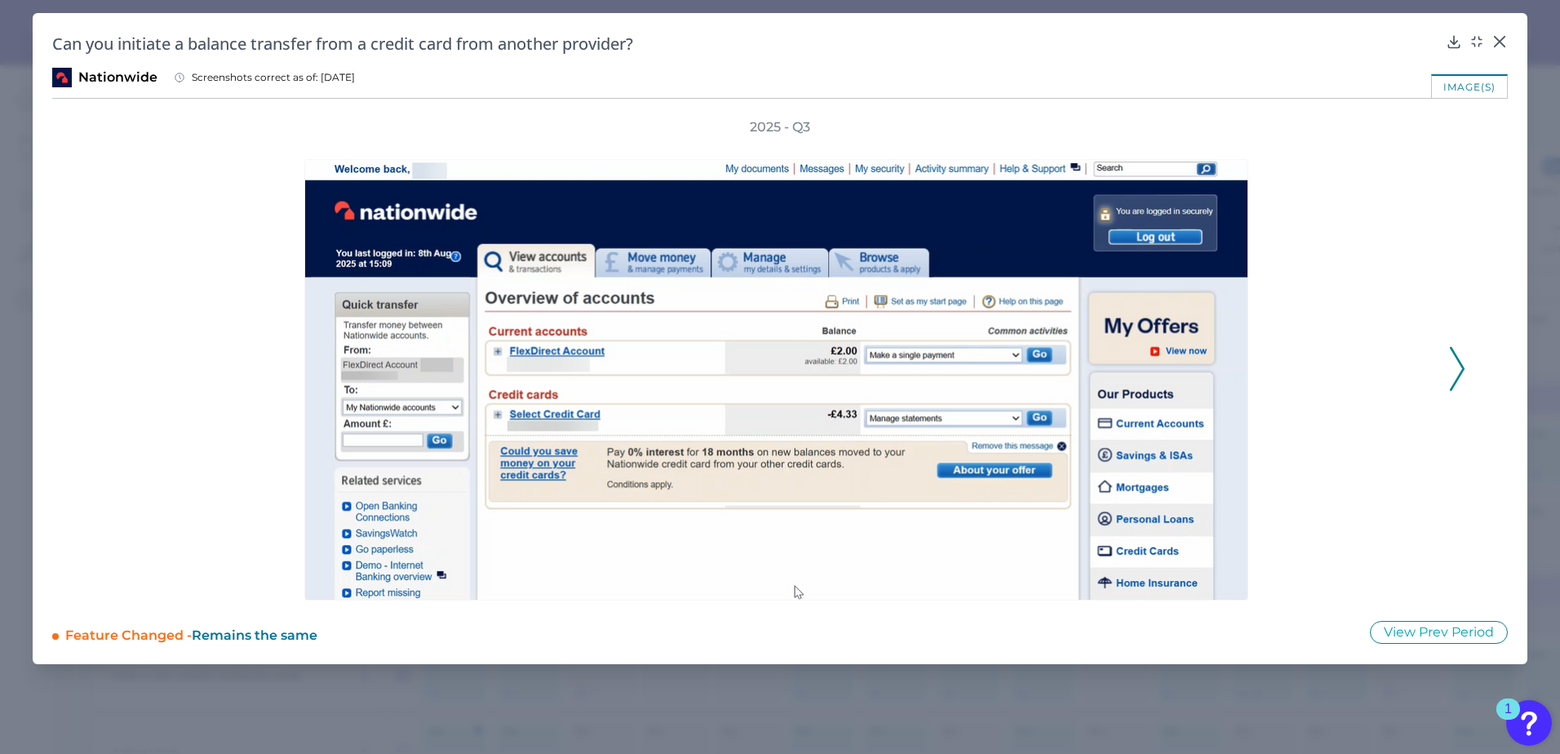
click at [1461, 363] on polyline at bounding box center [1457, 369] width 12 height 42
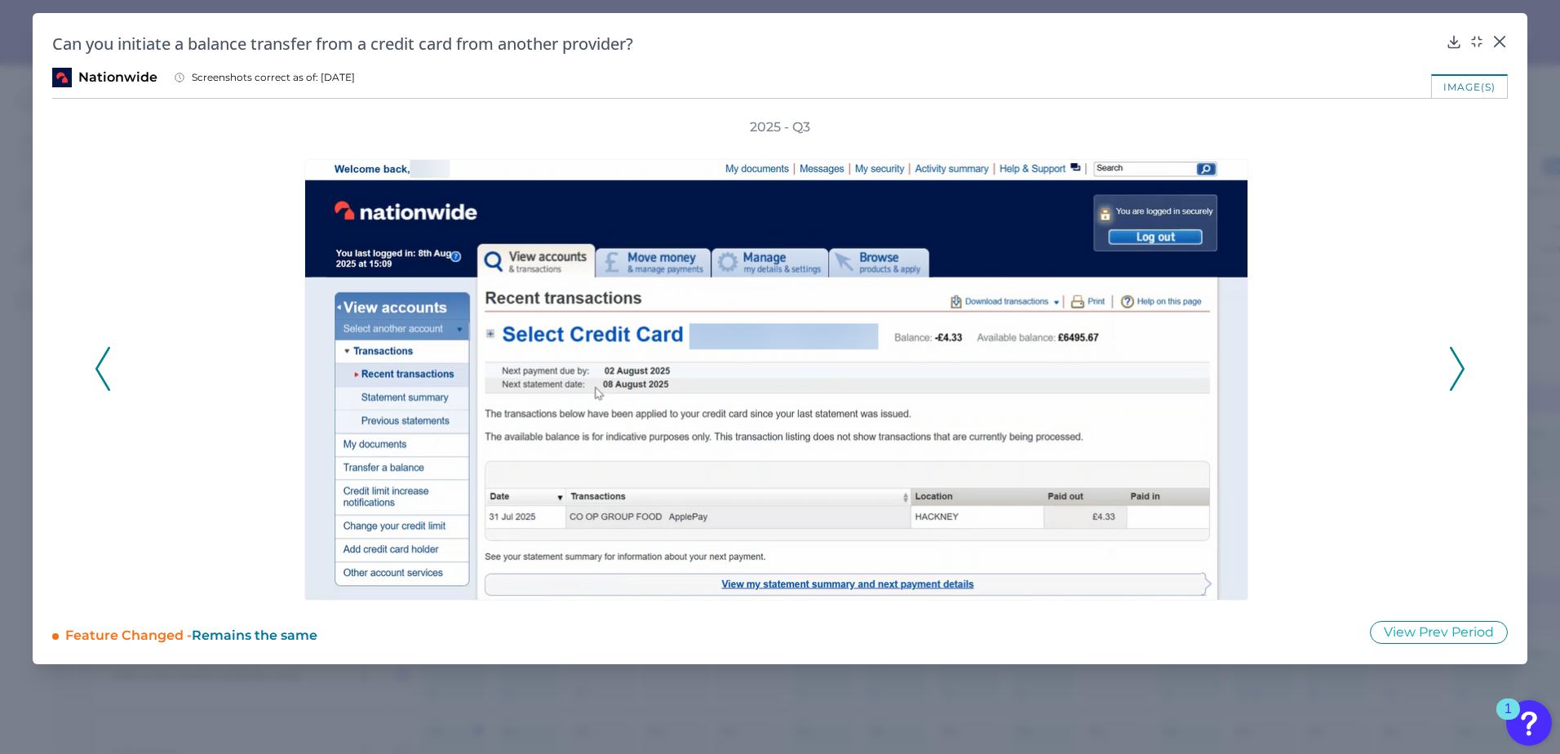
click at [108, 357] on icon at bounding box center [102, 369] width 15 height 44
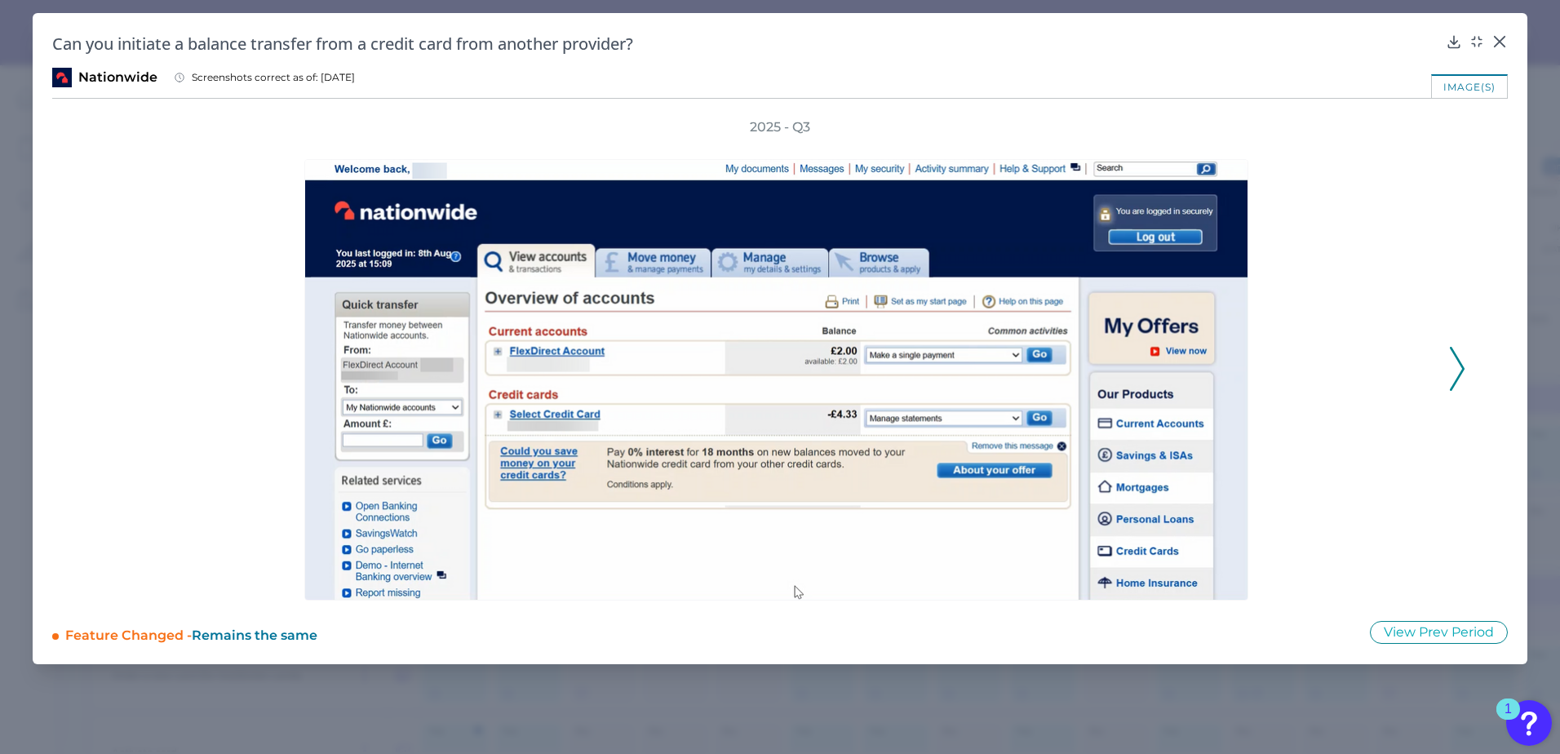
click at [1460, 375] on polyline at bounding box center [1457, 369] width 12 height 42
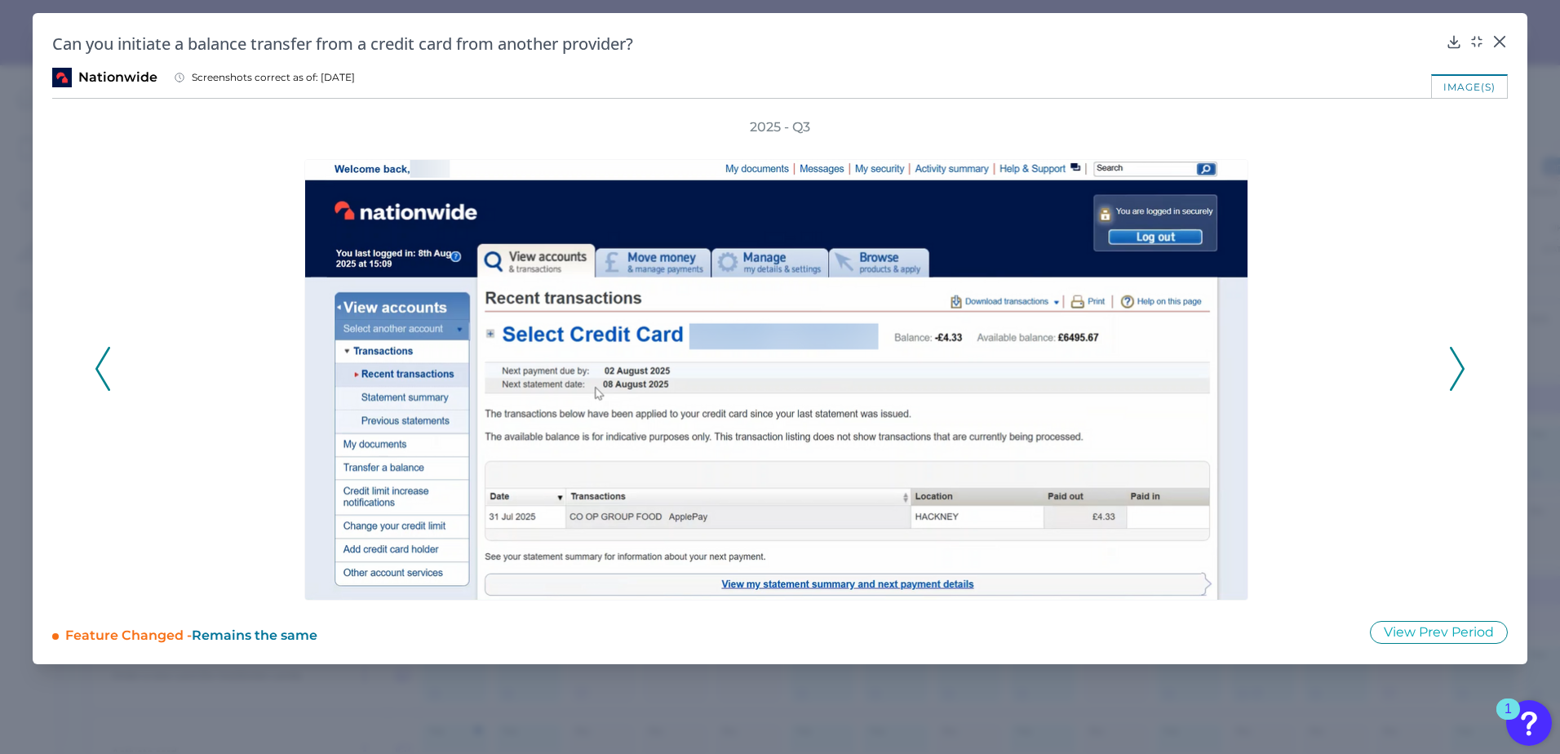
click at [1459, 367] on icon at bounding box center [1457, 369] width 15 height 44
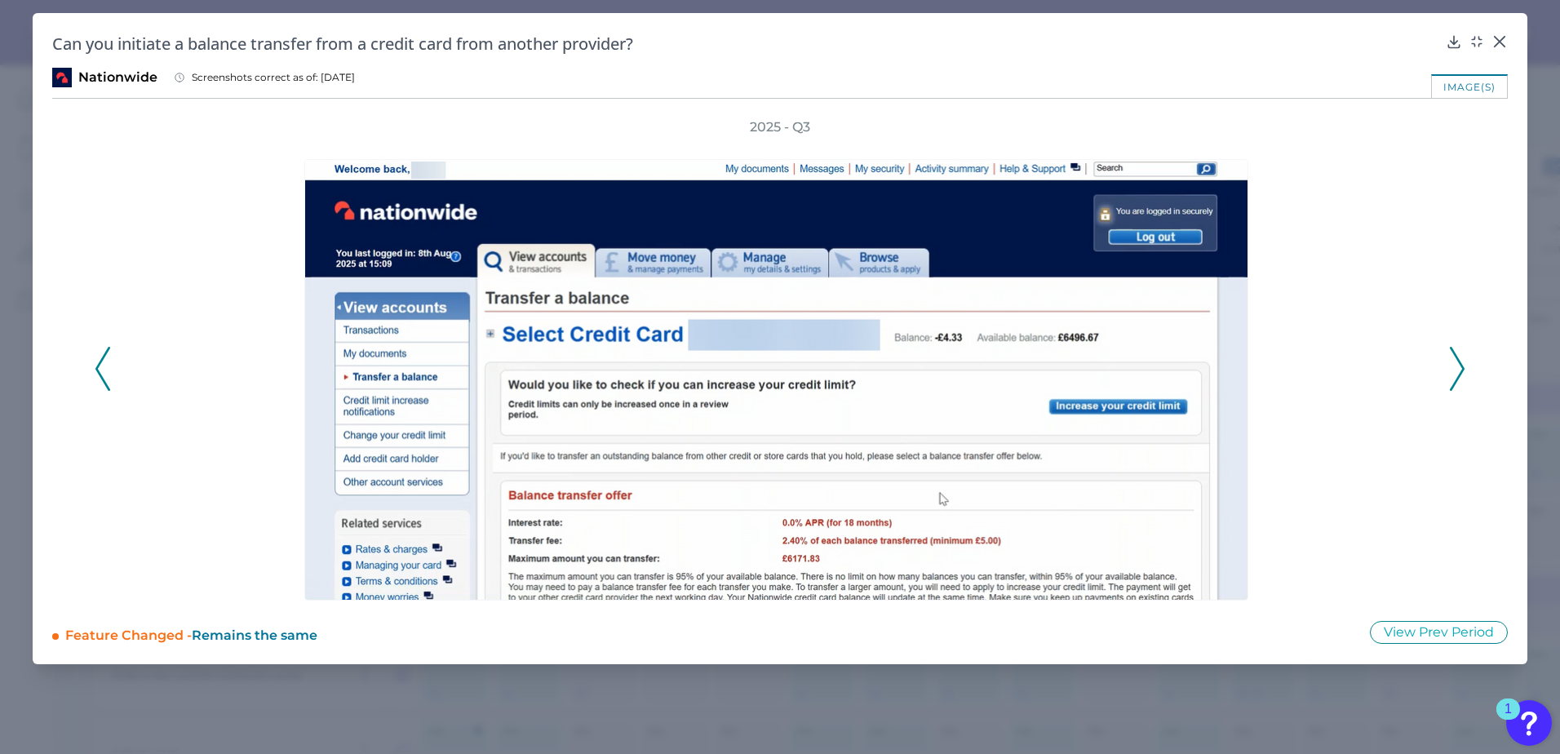
click at [1459, 367] on icon at bounding box center [1457, 369] width 15 height 44
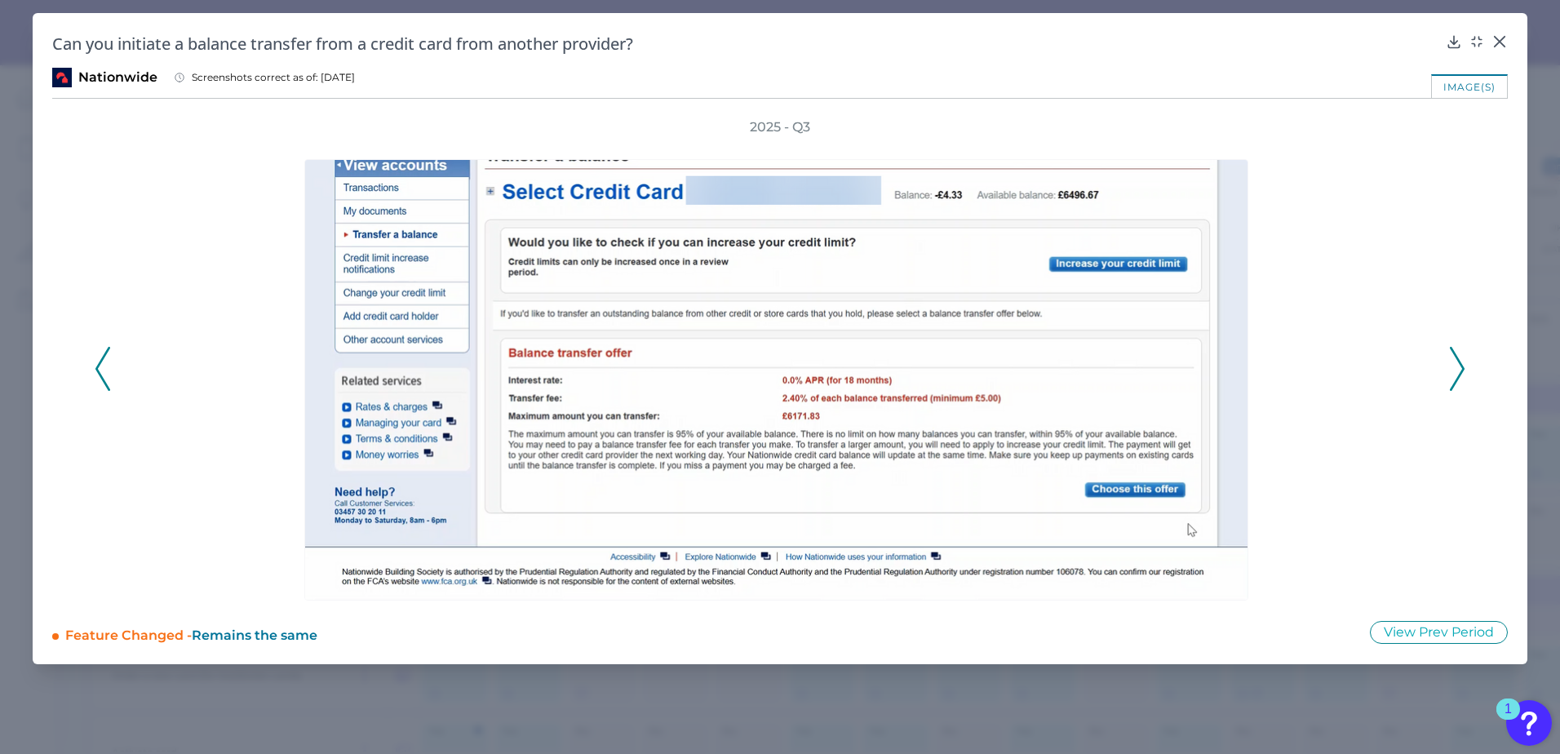
scroll to position [0, 0]
